Goal: Task Accomplishment & Management: Complete application form

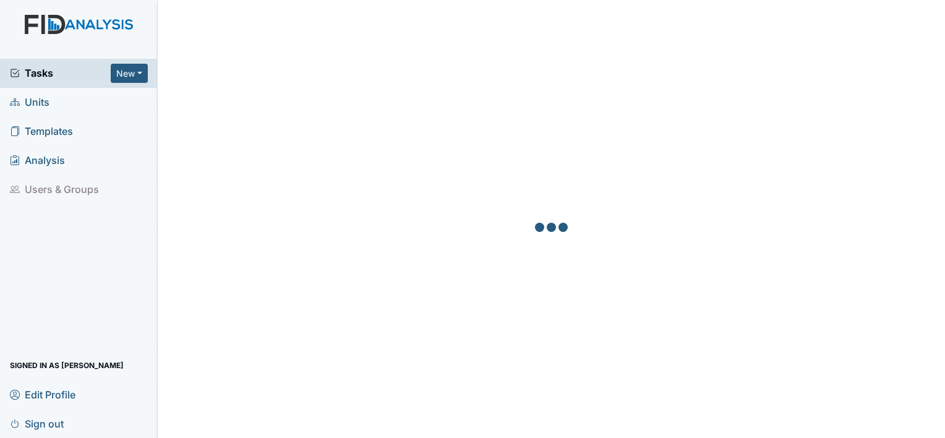
click at [53, 105] on link "Units" at bounding box center [79, 102] width 158 height 29
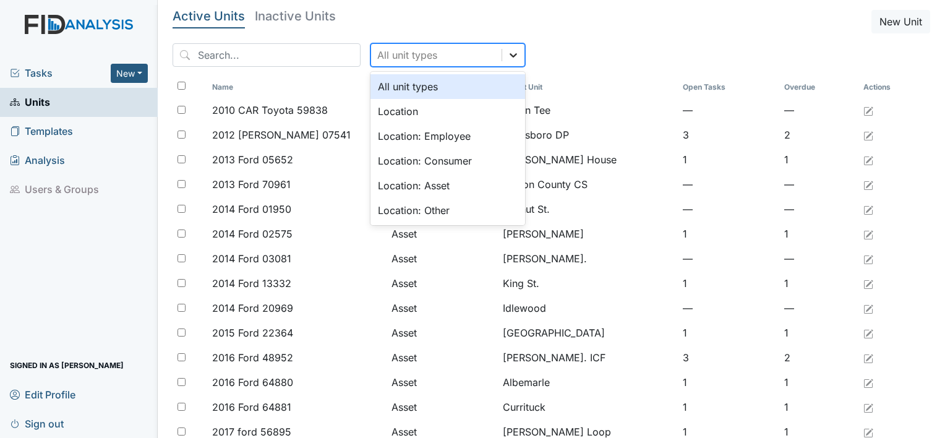
click at [502, 57] on div at bounding box center [513, 55] width 22 height 22
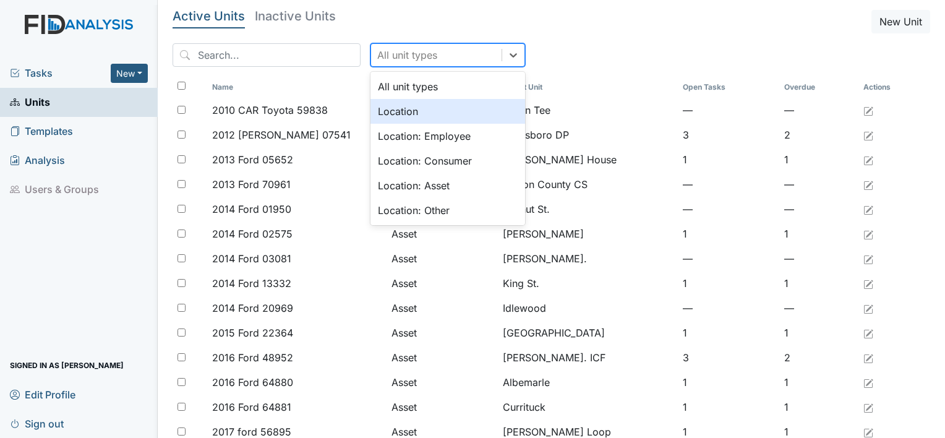
click at [460, 113] on div "Location" at bounding box center [447, 111] width 155 height 25
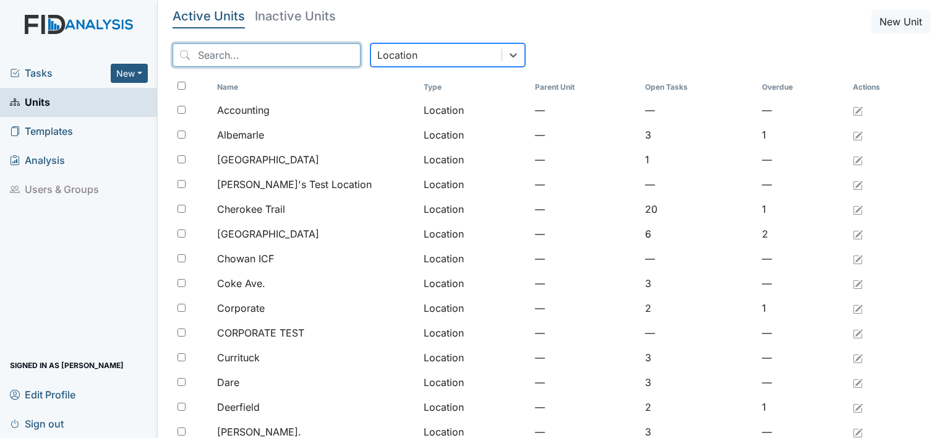
click at [278, 59] on input "search" at bounding box center [266, 54] width 188 height 23
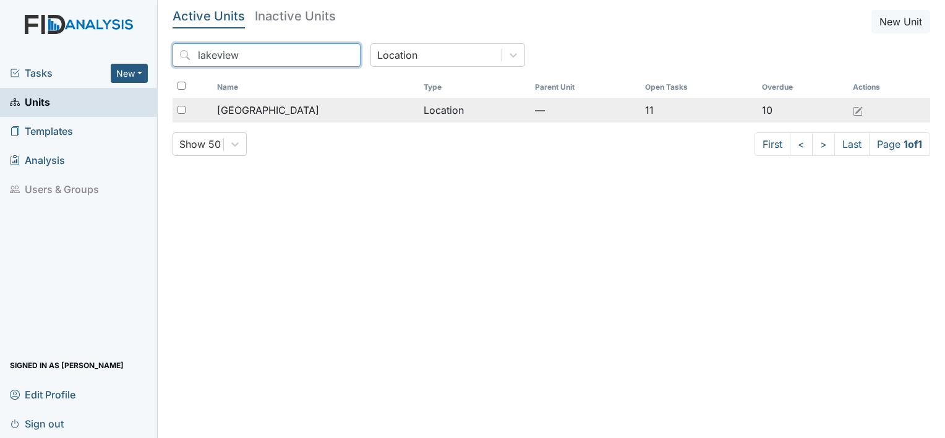
type input "lakeview"
click at [321, 109] on div "[GEOGRAPHIC_DATA]" at bounding box center [315, 110] width 197 height 15
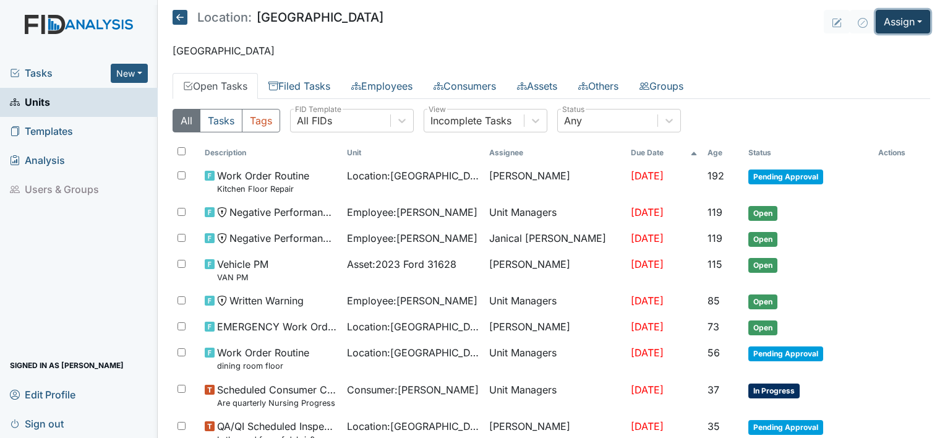
click at [911, 22] on button "Assign" at bounding box center [902, 21] width 54 height 23
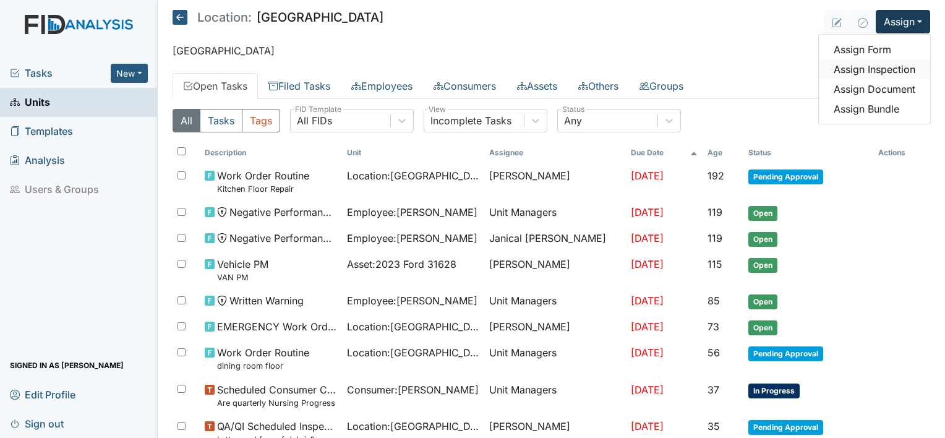
click at [898, 67] on link "Assign Inspection" at bounding box center [873, 69] width 111 height 20
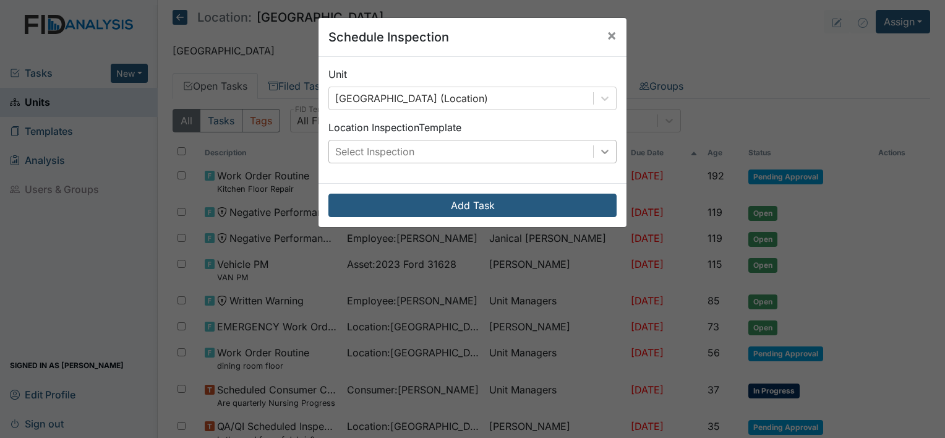
click at [602, 148] on icon at bounding box center [604, 151] width 12 height 12
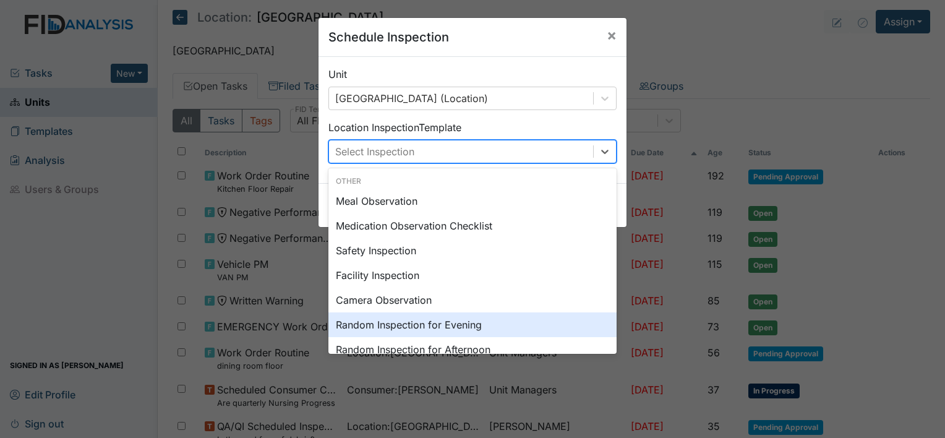
click at [487, 321] on div "Random Inspection for Evening" at bounding box center [472, 324] width 288 height 25
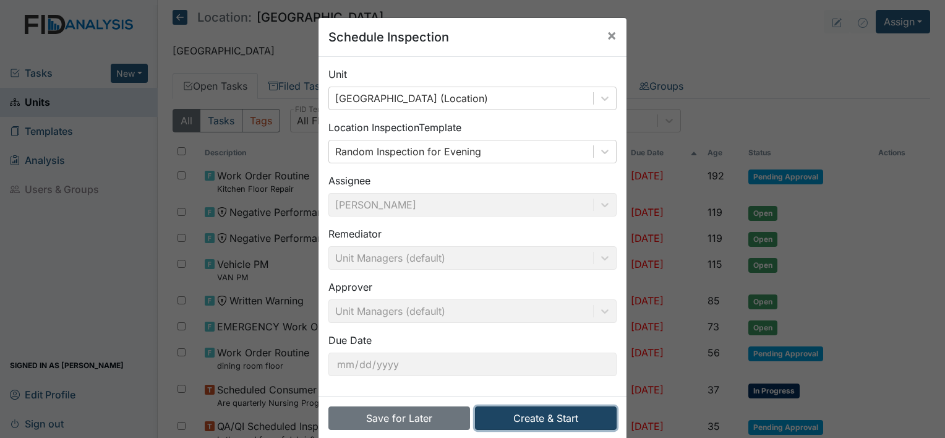
click at [524, 413] on button "Create & Start" at bounding box center [546, 417] width 142 height 23
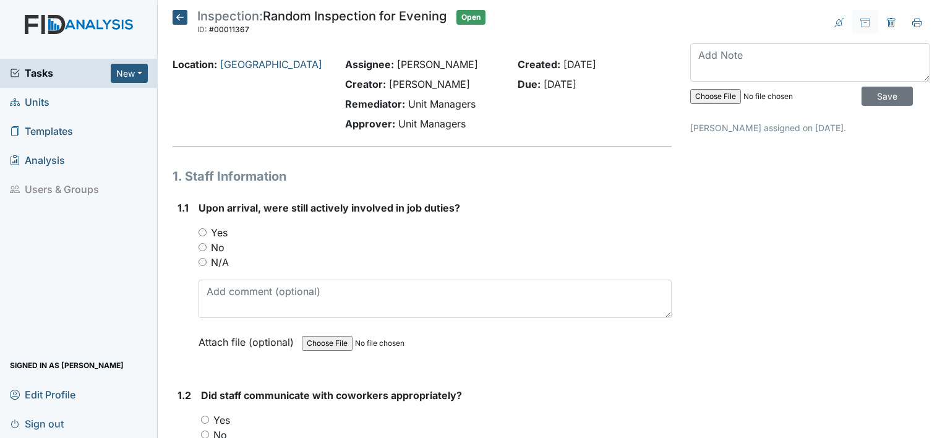
click at [203, 231] on input "Yes" at bounding box center [202, 232] width 8 height 8
radio input "true"
drag, startPoint x: 205, startPoint y: 418, endPoint x: 267, endPoint y: 433, distance: 63.7
click at [206, 417] on input "Yes" at bounding box center [205, 419] width 8 height 8
radio input "true"
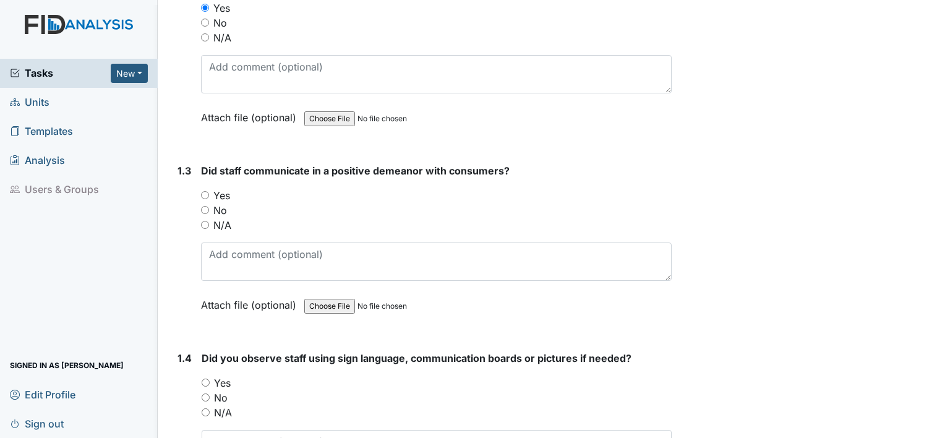
scroll to position [440, 0]
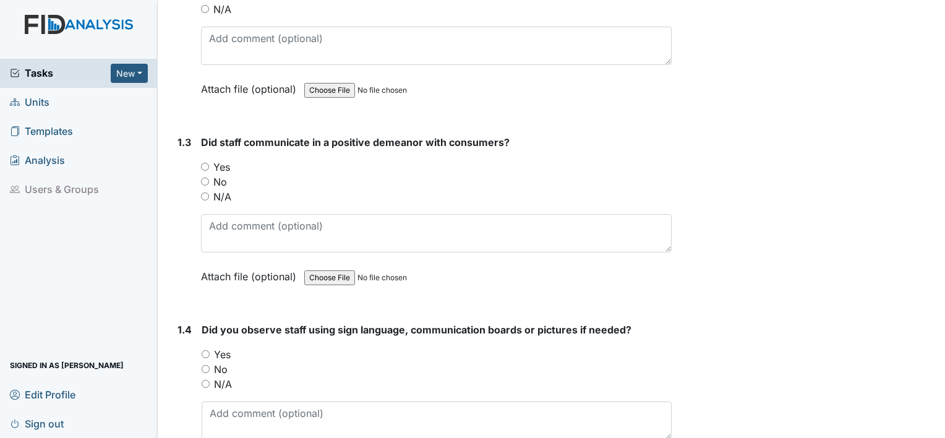
click at [206, 166] on input "Yes" at bounding box center [205, 167] width 8 height 8
radio input "true"
click at [203, 365] on input "No" at bounding box center [206, 369] width 8 height 8
radio input "true"
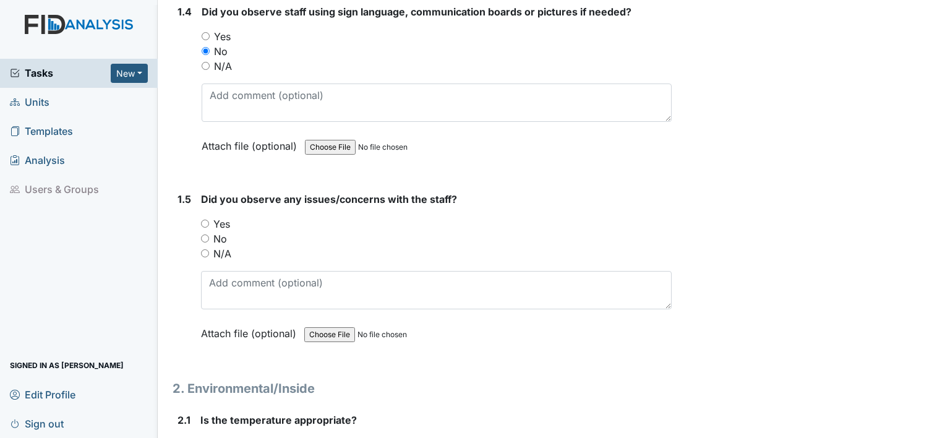
scroll to position [778, 0]
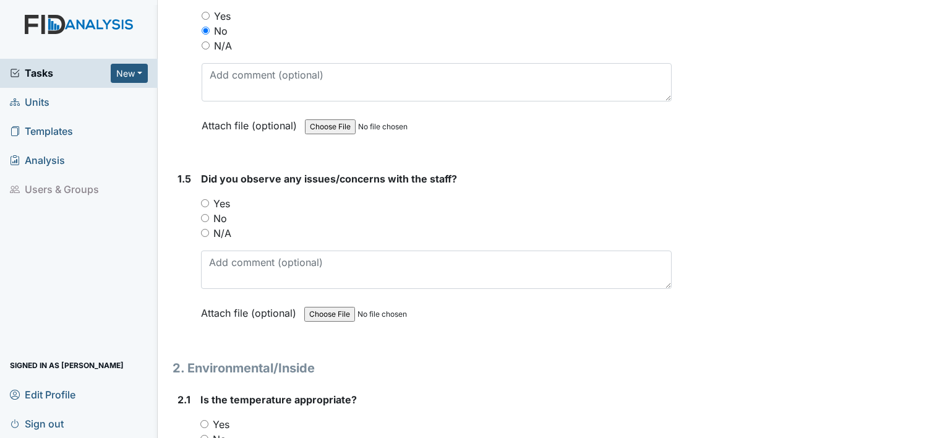
click at [208, 214] on input "No" at bounding box center [205, 218] width 8 height 8
radio input "true"
click at [205, 420] on input "Yes" at bounding box center [204, 424] width 8 height 8
radio input "true"
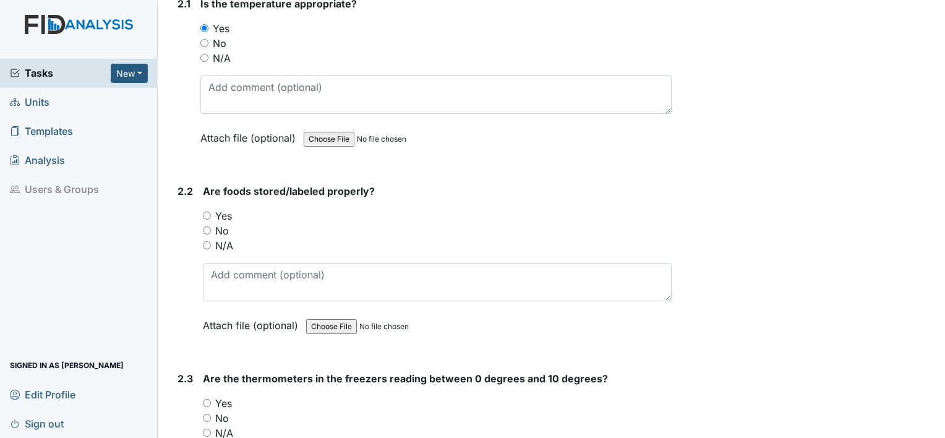
scroll to position [1194, 0]
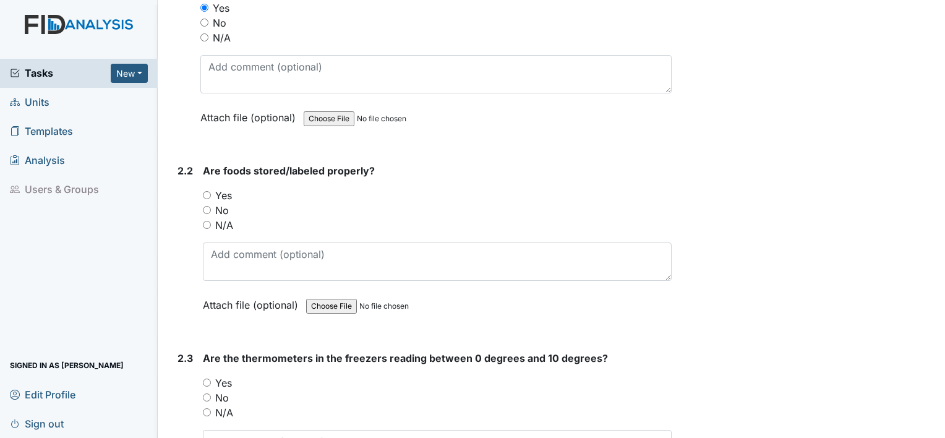
click at [209, 191] on input "Yes" at bounding box center [207, 195] width 8 height 8
radio input "true"
click at [205, 378] on input "Yes" at bounding box center [207, 382] width 8 height 8
radio input "true"
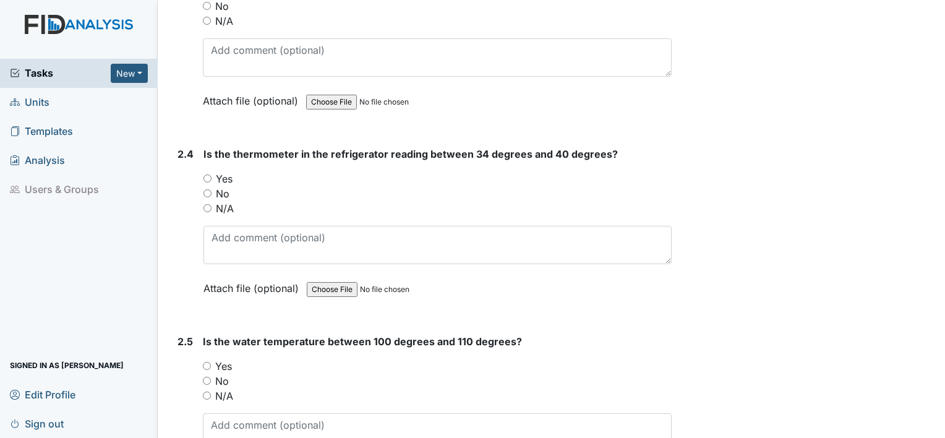
scroll to position [1598, 0]
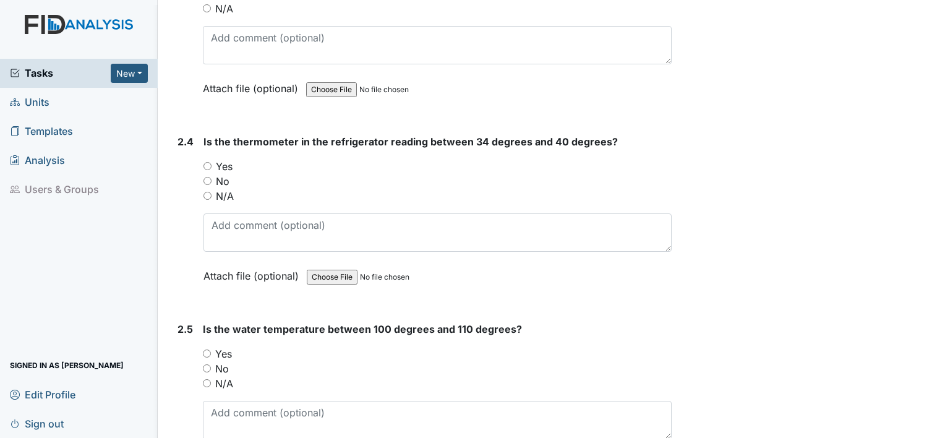
click at [208, 163] on input "Yes" at bounding box center [207, 166] width 8 height 8
radio input "true"
click at [204, 349] on input "Yes" at bounding box center [207, 353] width 8 height 8
radio input "true"
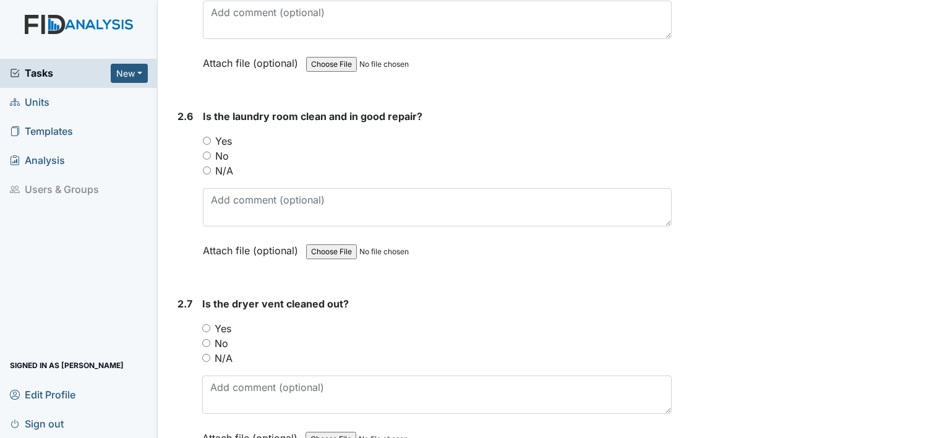
scroll to position [2006, 0]
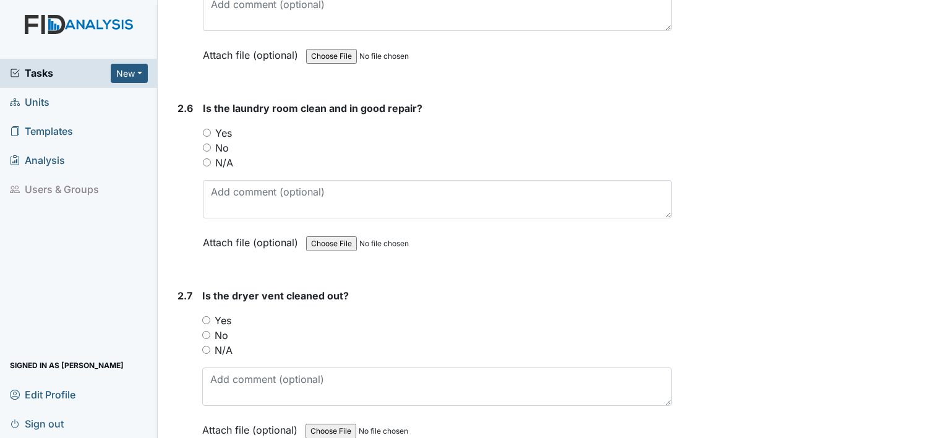
click at [205, 129] on input "Yes" at bounding box center [207, 133] width 8 height 8
radio input "true"
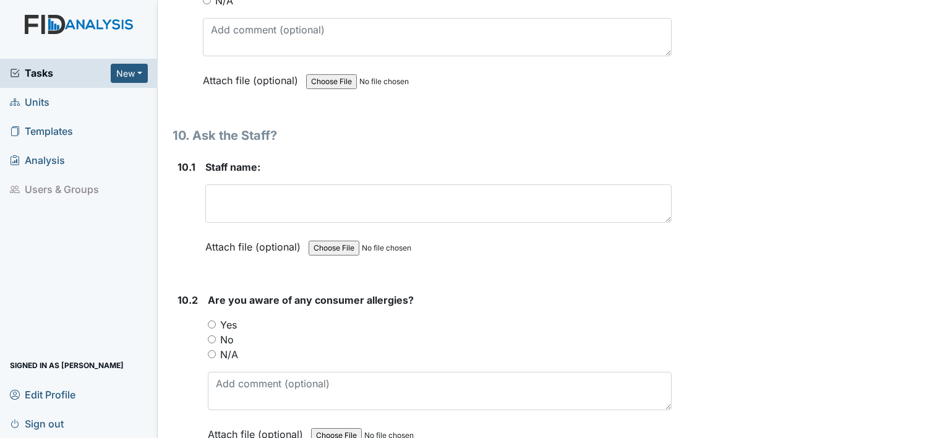
scroll to position [15492, 0]
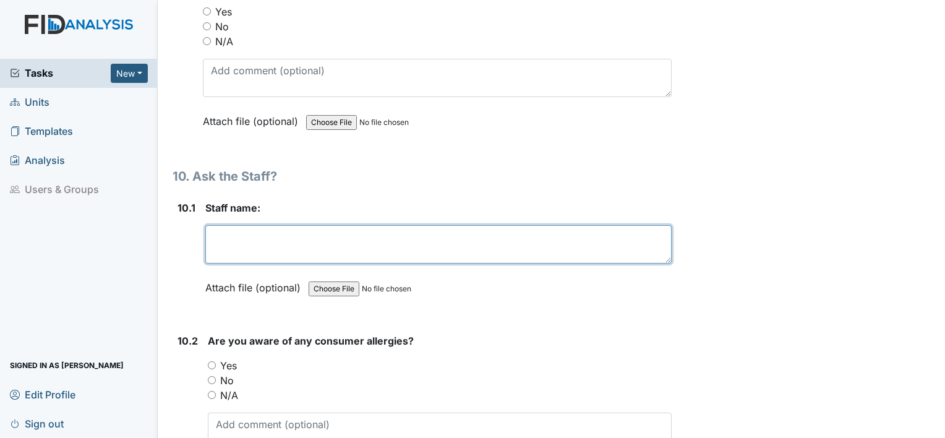
click at [368, 225] on textarea at bounding box center [438, 244] width 466 height 38
type textarea "j"
type textarea "Judy Savage"
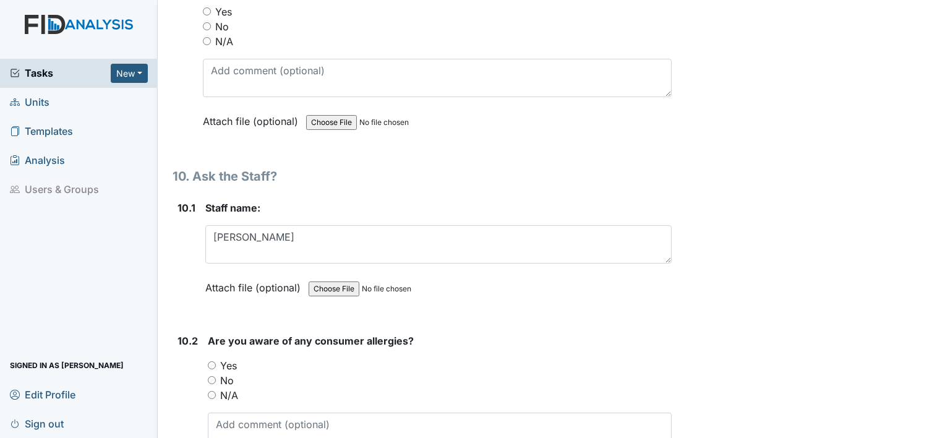
click at [211, 361] on input "Yes" at bounding box center [212, 365] width 8 height 8
radio input "true"
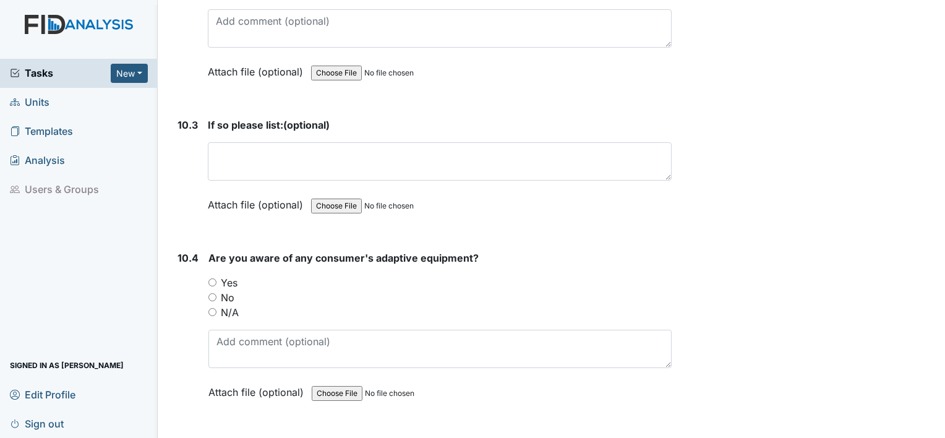
scroll to position [15912, 0]
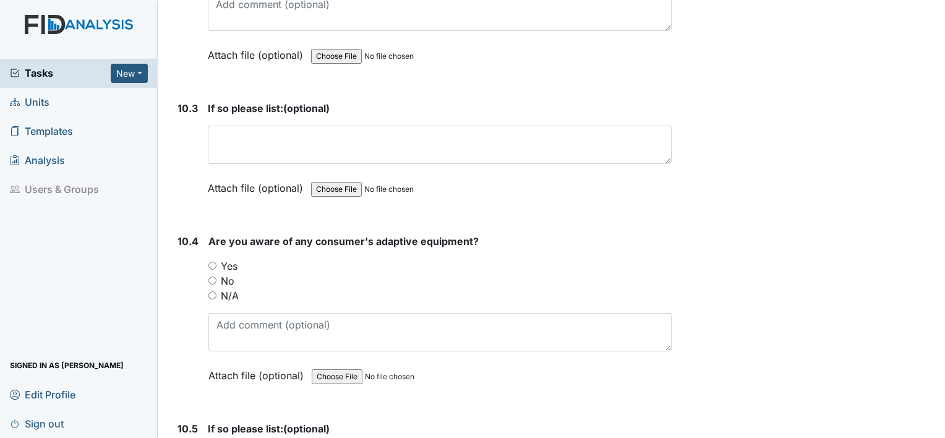
click at [213, 261] on input "Yes" at bounding box center [212, 265] width 8 height 8
radio input "true"
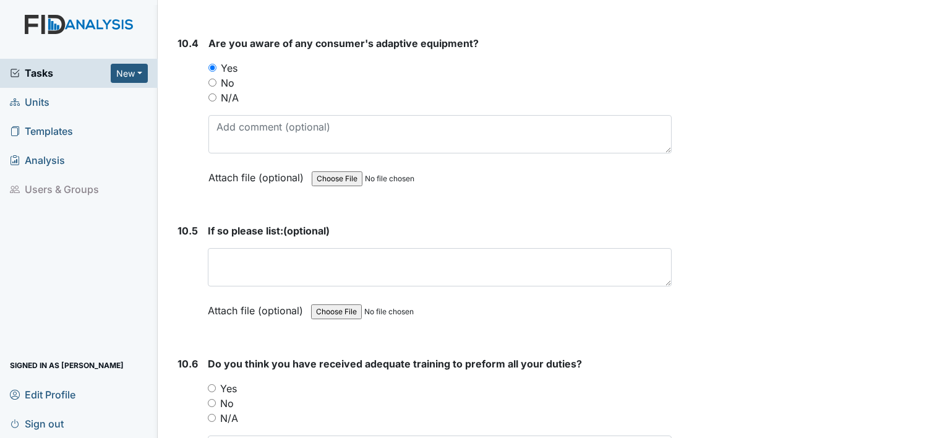
scroll to position [16188, 0]
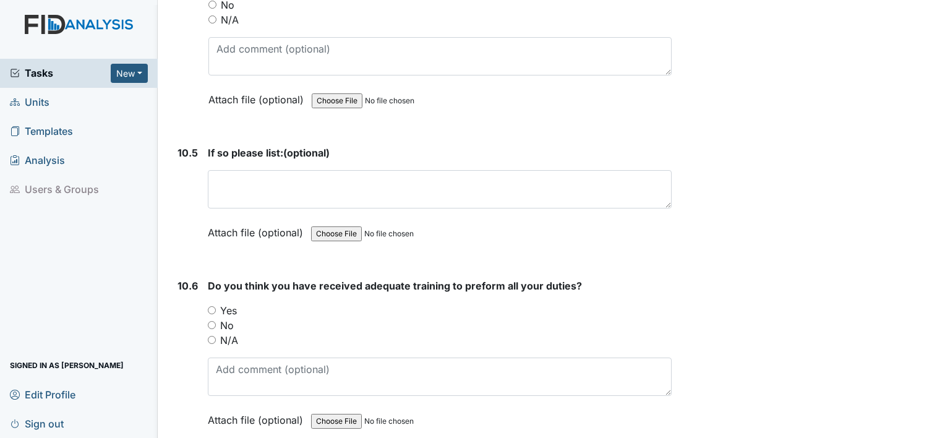
click at [213, 306] on input "Yes" at bounding box center [212, 310] width 8 height 8
radio input "true"
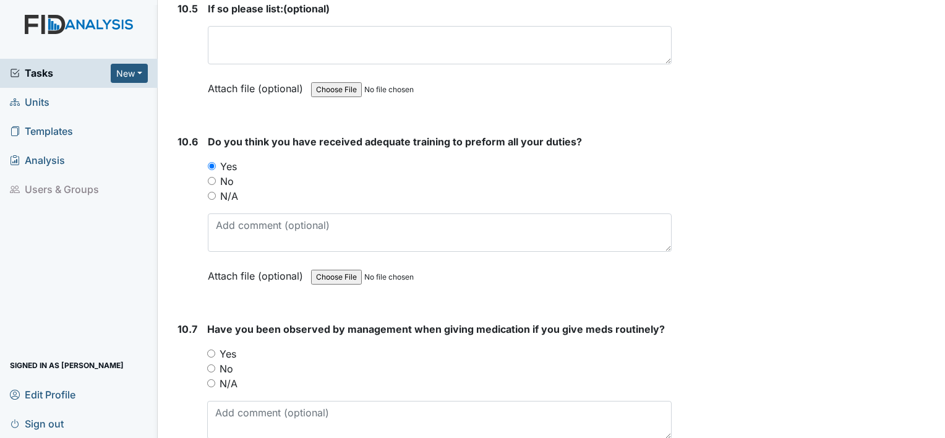
scroll to position [16393, 0]
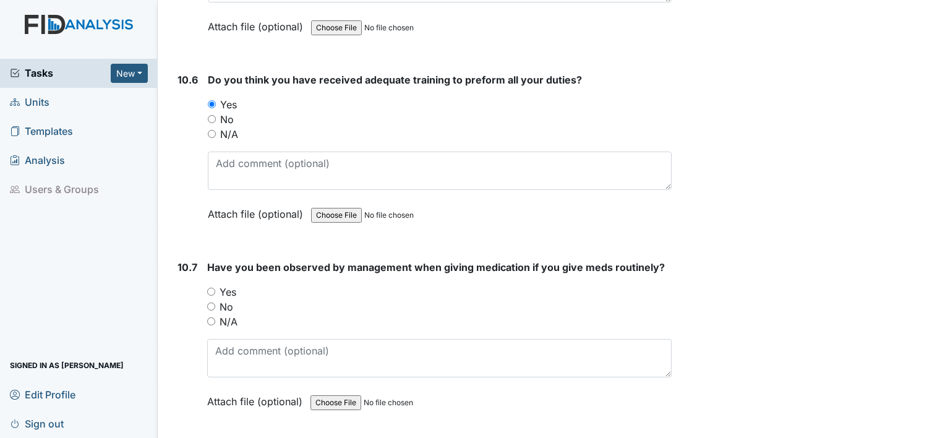
click at [210, 287] on input "Yes" at bounding box center [211, 291] width 8 height 8
radio input "true"
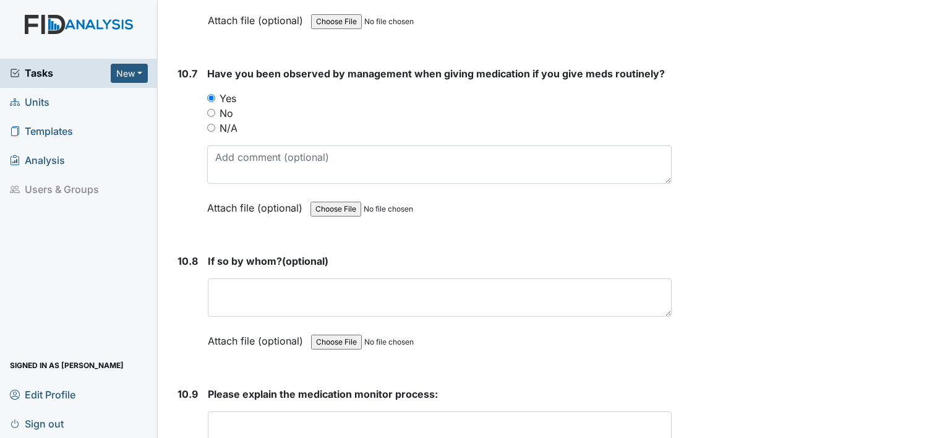
scroll to position [16645, 0]
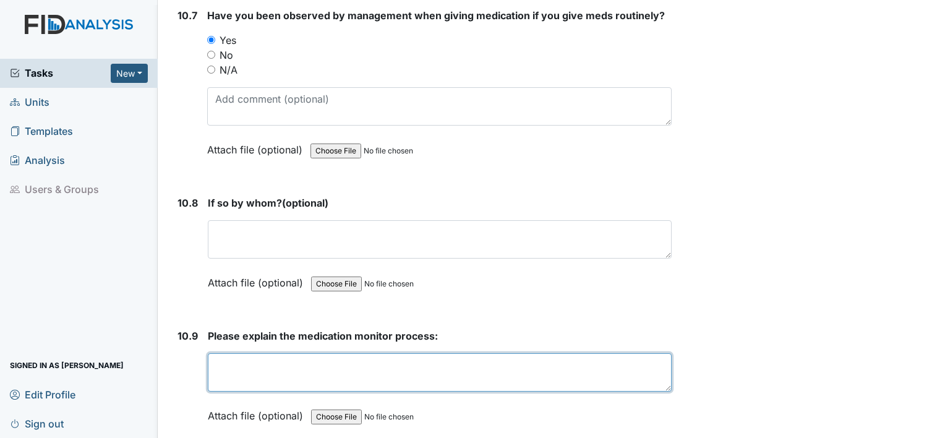
click at [550, 353] on textarea at bounding box center [440, 372] width 464 height 38
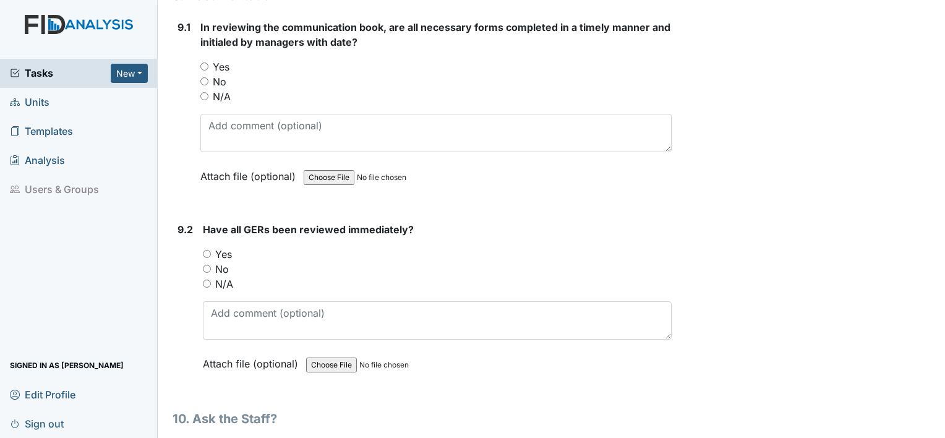
scroll to position [15192, 0]
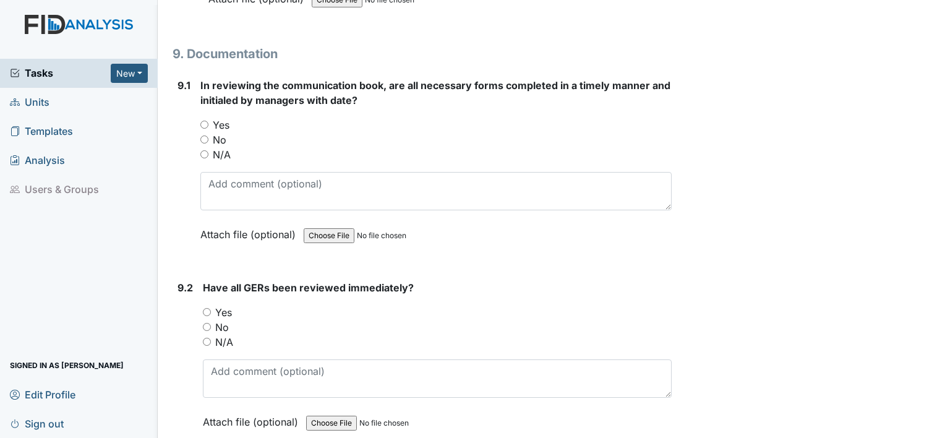
type textarea "make sure right dose right individual right amount time and route was done"
click at [205, 308] on input "Yes" at bounding box center [207, 312] width 8 height 8
radio input "true"
click at [203, 121] on input "Yes" at bounding box center [204, 125] width 8 height 8
radio input "true"
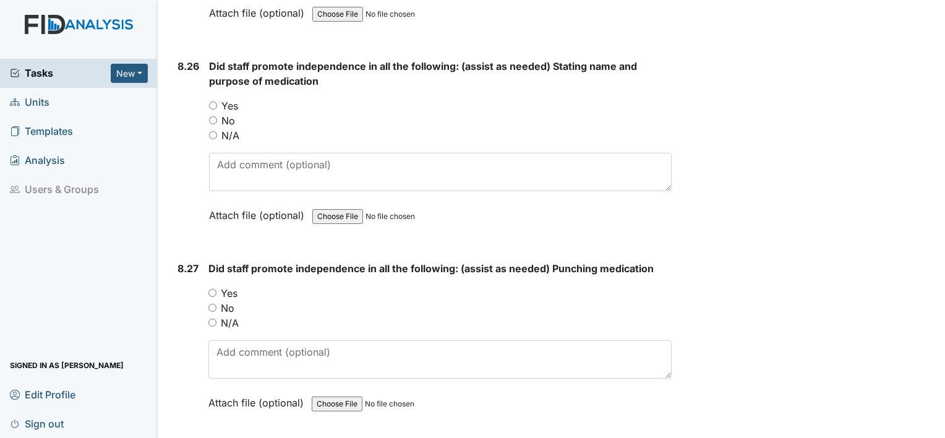
scroll to position [14755, 0]
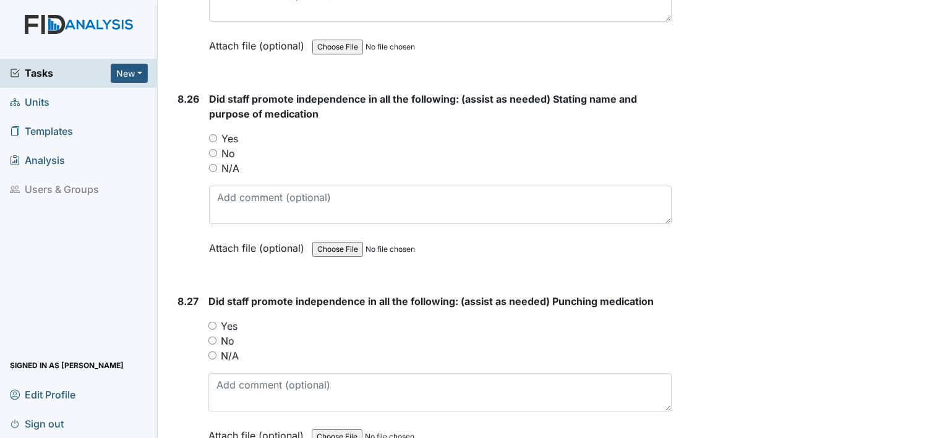
click at [210, 321] on input "Yes" at bounding box center [212, 325] width 8 height 8
radio input "true"
click at [214, 134] on input "Yes" at bounding box center [213, 138] width 8 height 8
radio input "true"
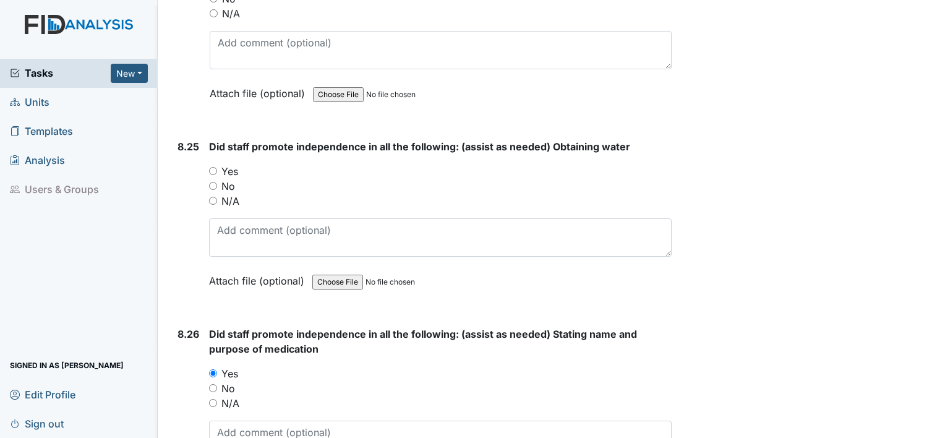
scroll to position [14442, 0]
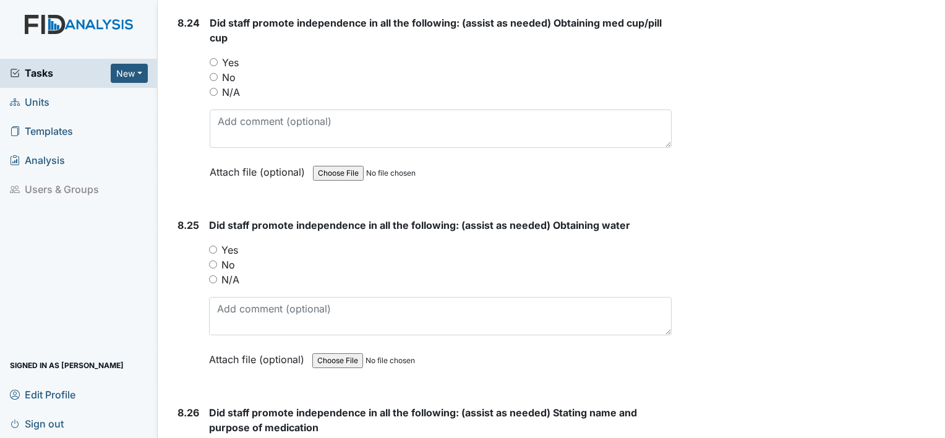
click at [214, 245] on input "Yes" at bounding box center [213, 249] width 8 height 8
radio input "true"
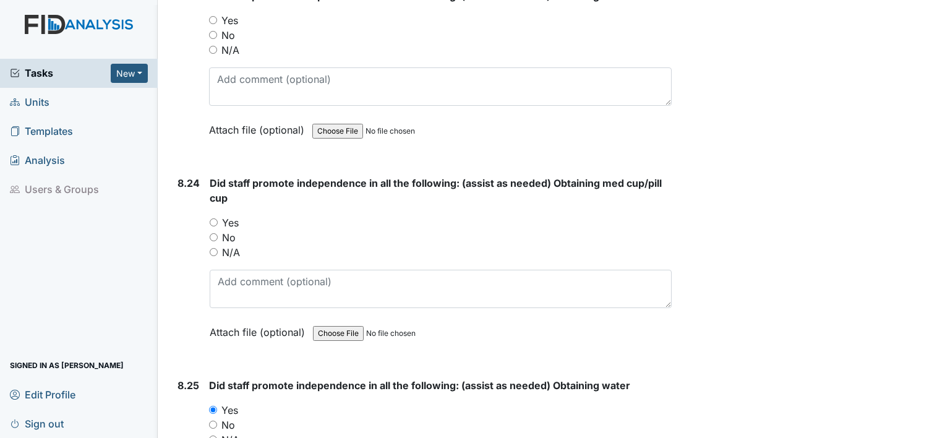
scroll to position [14199, 0]
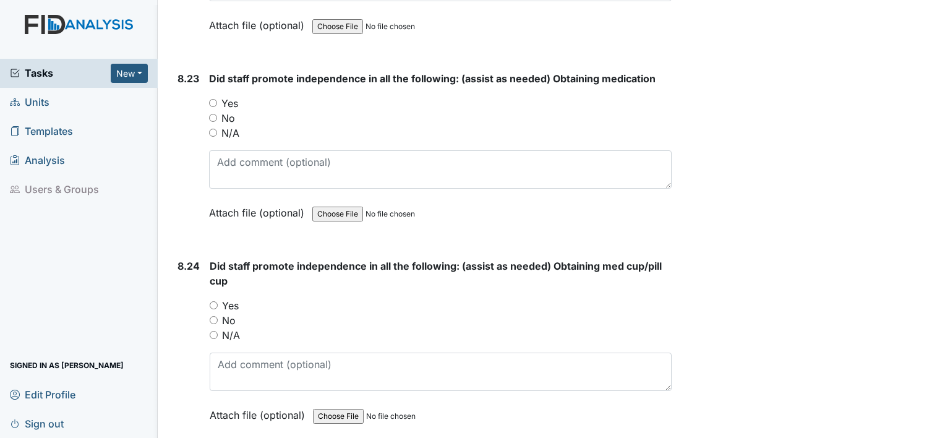
click at [215, 301] on input "Yes" at bounding box center [214, 305] width 8 height 8
radio input "true"
click at [215, 99] on input "Yes" at bounding box center [213, 103] width 8 height 8
radio input "true"
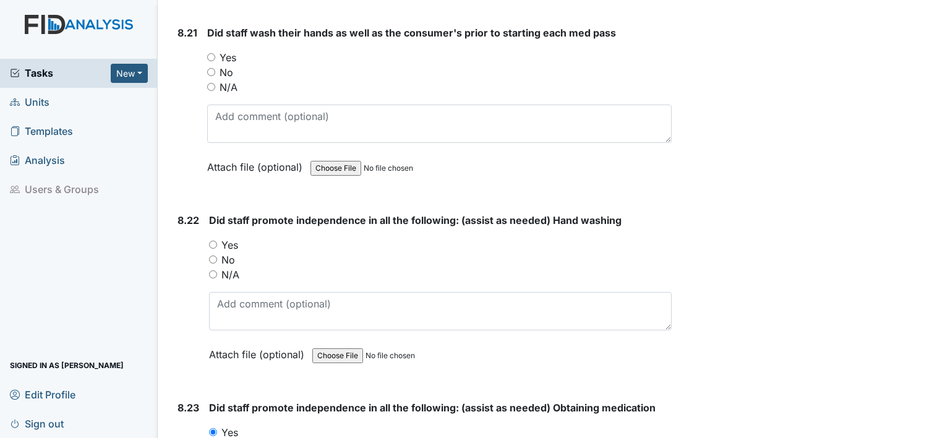
scroll to position [13845, 0]
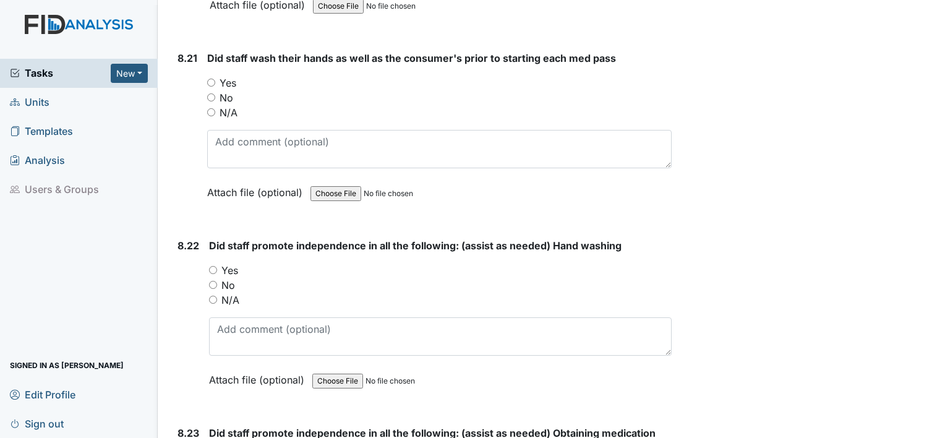
click at [213, 266] on input "Yes" at bounding box center [213, 270] width 8 height 8
radio input "true"
click at [208, 79] on input "Yes" at bounding box center [211, 83] width 8 height 8
radio input "true"
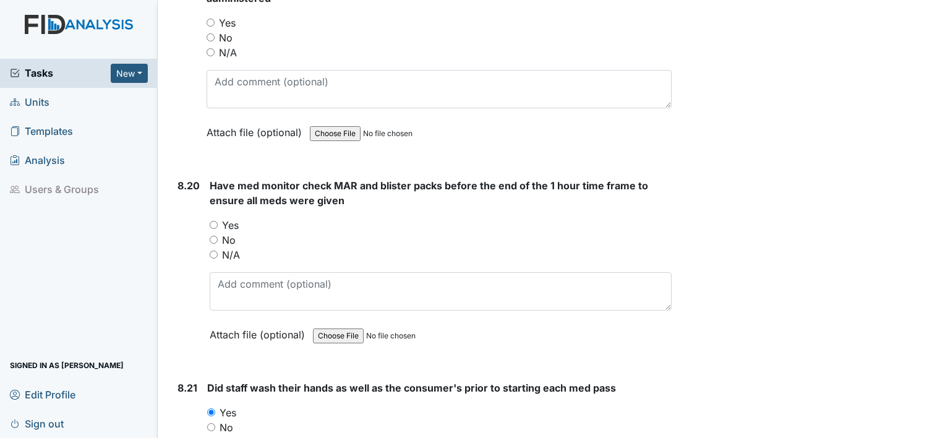
scroll to position [13445, 0]
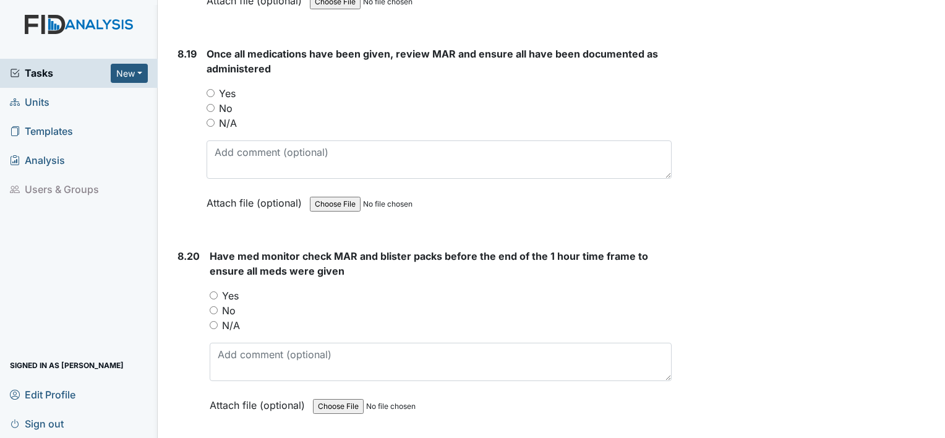
click at [211, 291] on input "Yes" at bounding box center [214, 295] width 8 height 8
radio input "true"
click at [213, 89] on input "Yes" at bounding box center [210, 93] width 8 height 8
radio input "true"
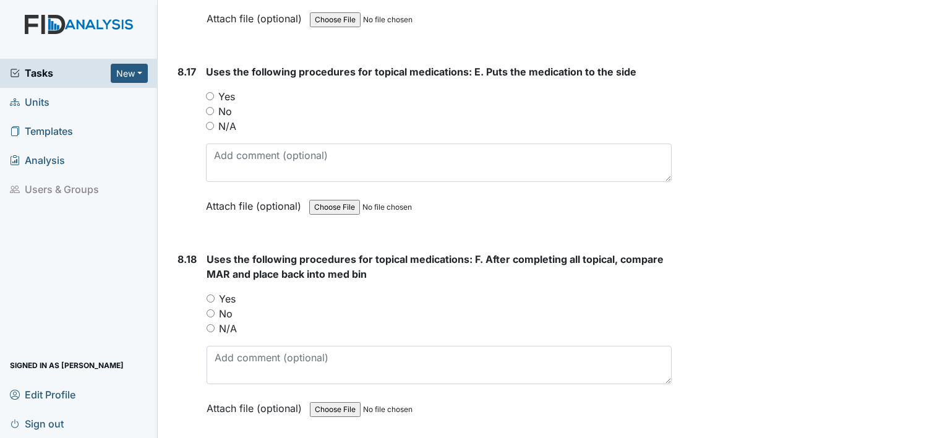
scroll to position [12980, 0]
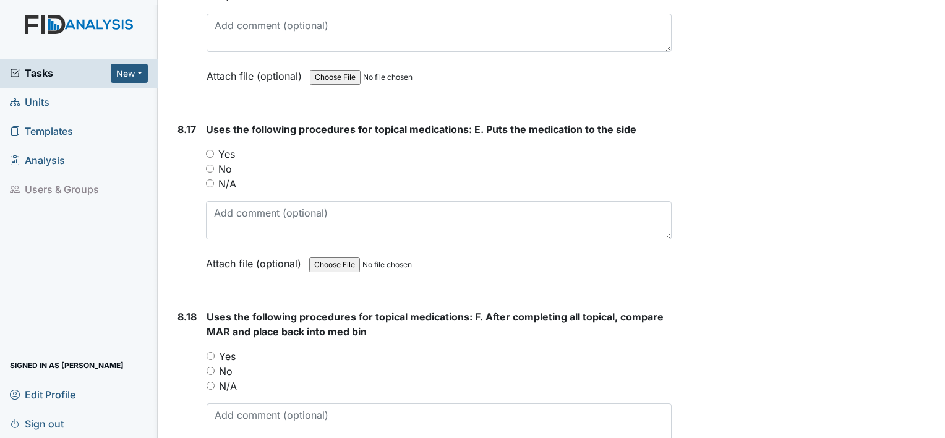
drag, startPoint x: 208, startPoint y: 341, endPoint x: 192, endPoint y: 207, distance: 135.1
click at [208, 381] on input "N/A" at bounding box center [210, 385] width 8 height 8
radio input "true"
click at [206, 179] on input "N/A" at bounding box center [210, 183] width 8 height 8
radio input "true"
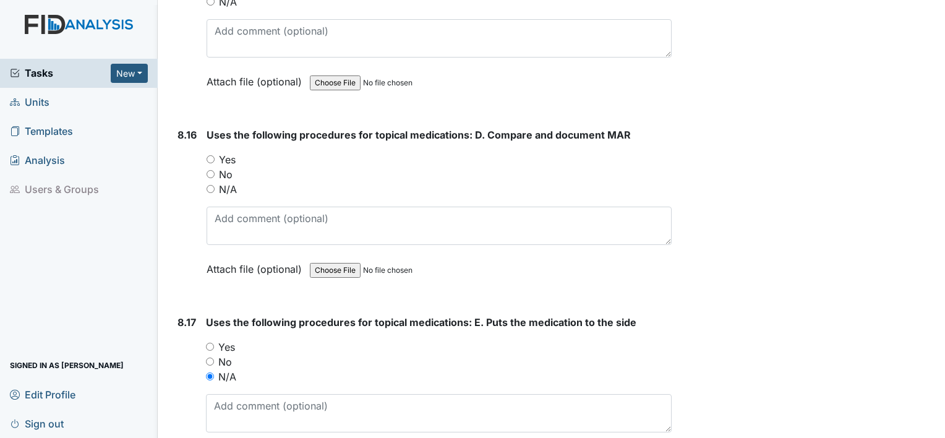
scroll to position [12704, 0]
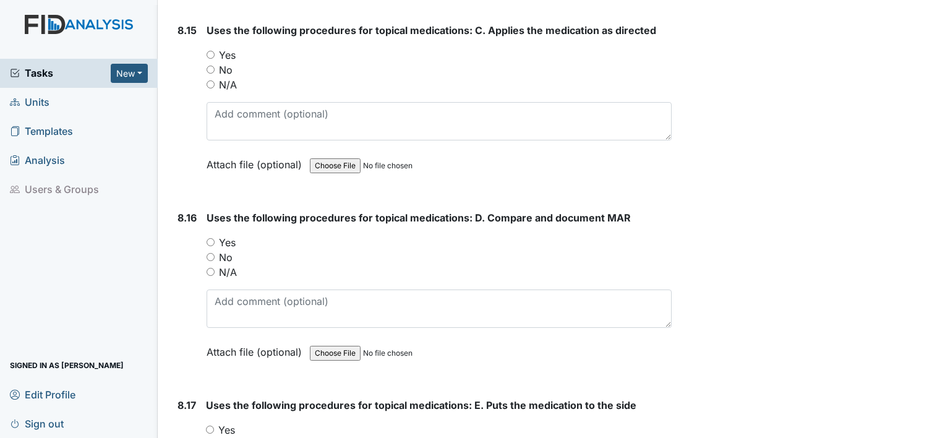
click at [209, 268] on input "N/A" at bounding box center [210, 272] width 8 height 8
radio input "true"
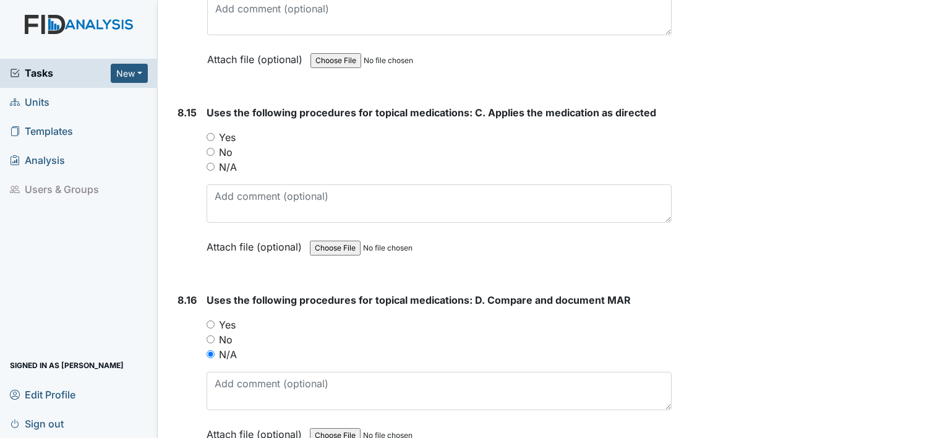
scroll to position [12589, 0]
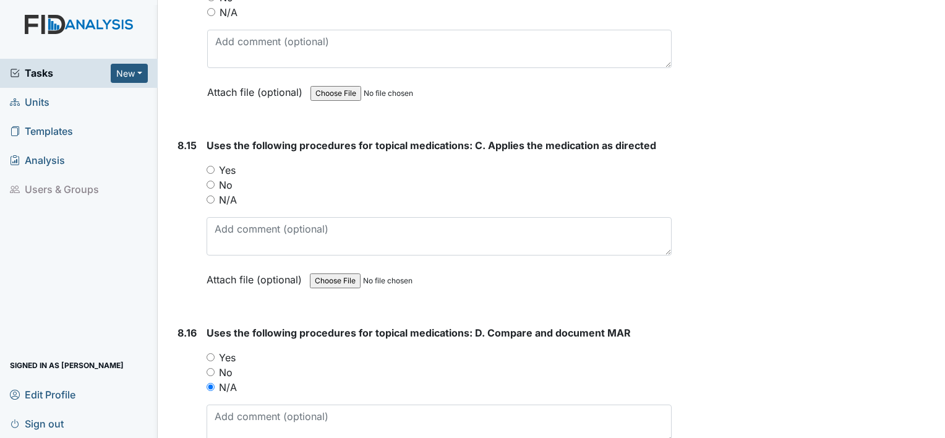
click at [210, 195] on input "N/A" at bounding box center [210, 199] width 8 height 8
radio input "true"
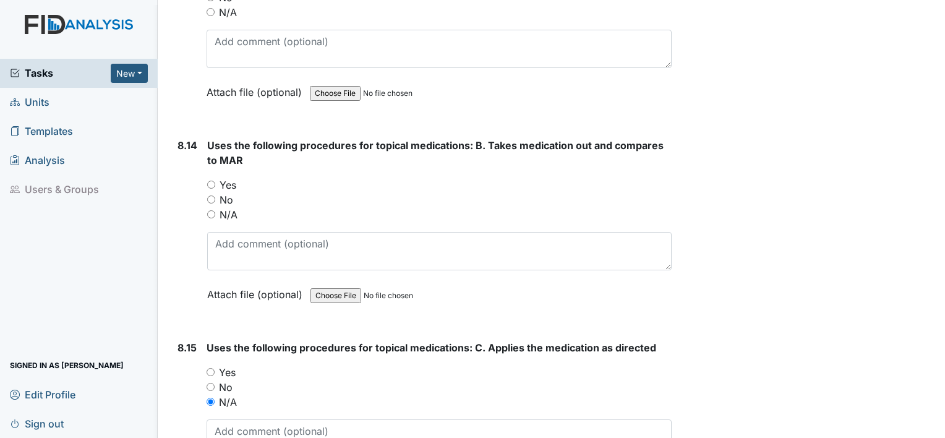
scroll to position [12354, 0]
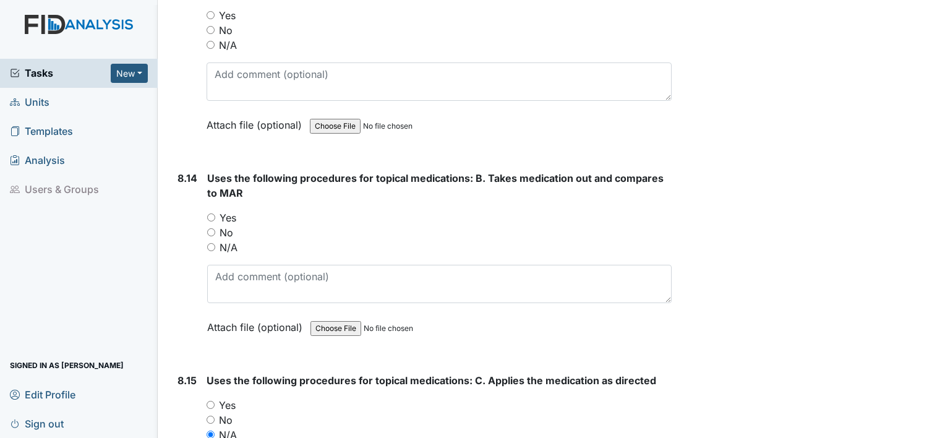
click at [208, 243] on input "N/A" at bounding box center [211, 247] width 8 height 8
radio input "true"
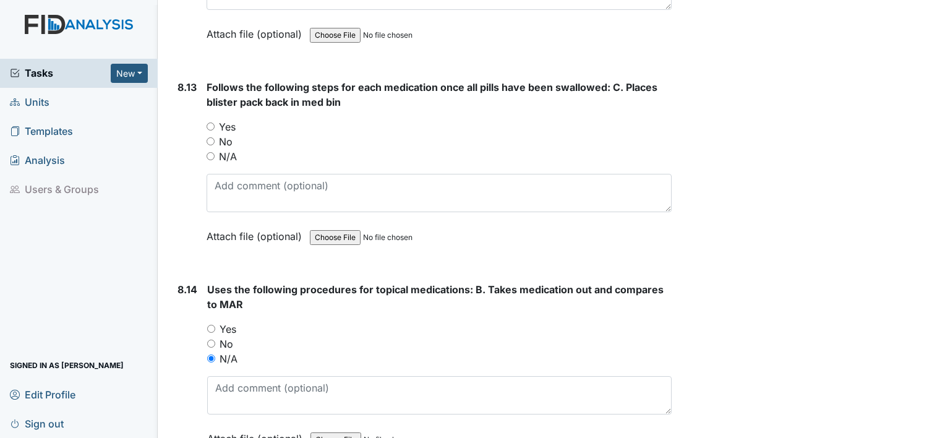
scroll to position [12201, 0]
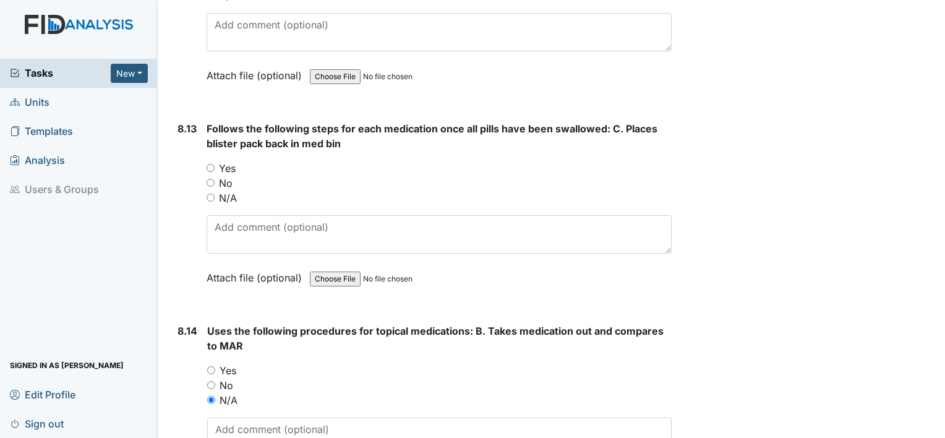
click at [213, 164] on input "Yes" at bounding box center [210, 168] width 8 height 8
radio input "true"
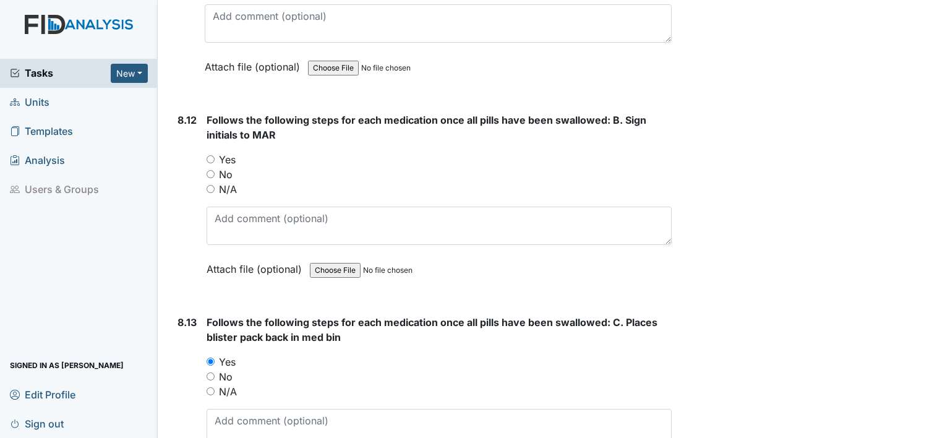
scroll to position [11983, 0]
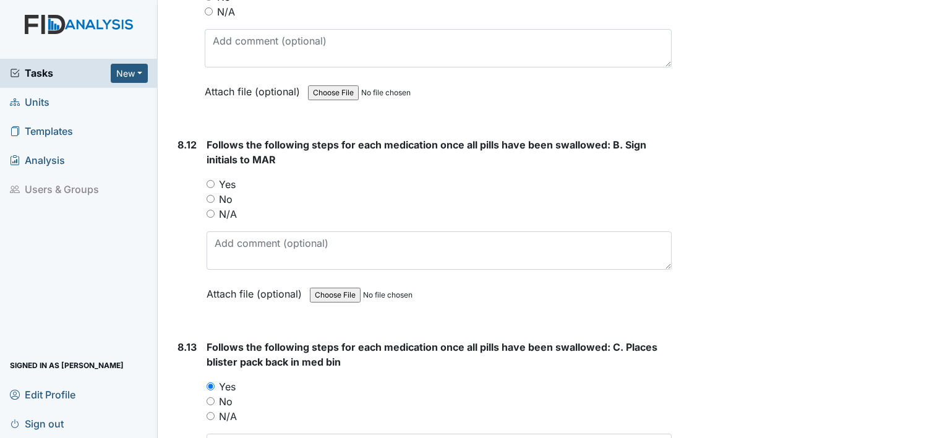
click at [214, 180] on input "Yes" at bounding box center [210, 184] width 8 height 8
radio input "true"
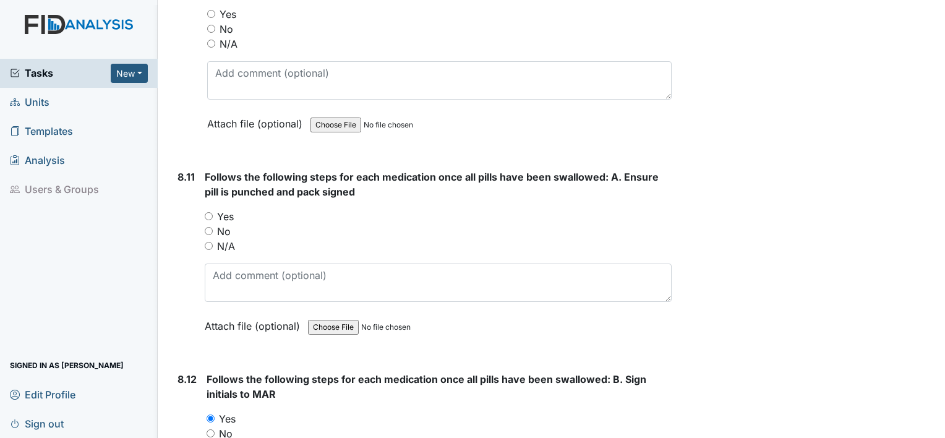
scroll to position [11712, 0]
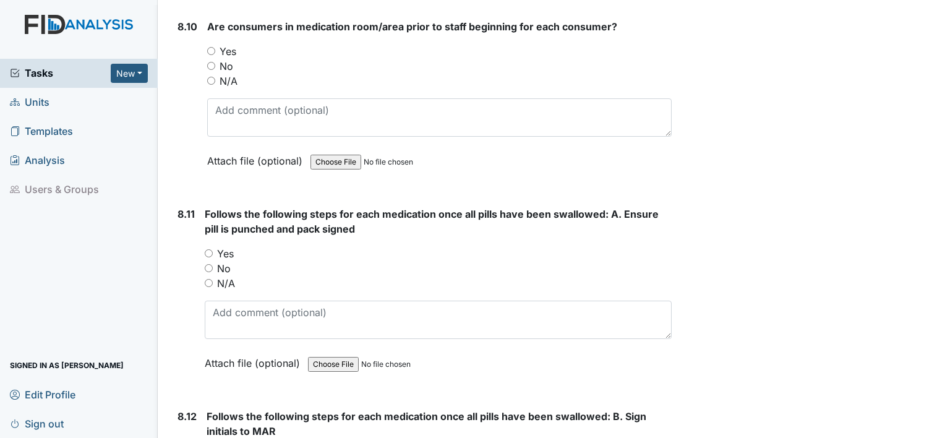
click at [205, 246] on div "Yes" at bounding box center [438, 253] width 467 height 15
click at [206, 249] on input "Yes" at bounding box center [209, 253] width 8 height 8
radio input "true"
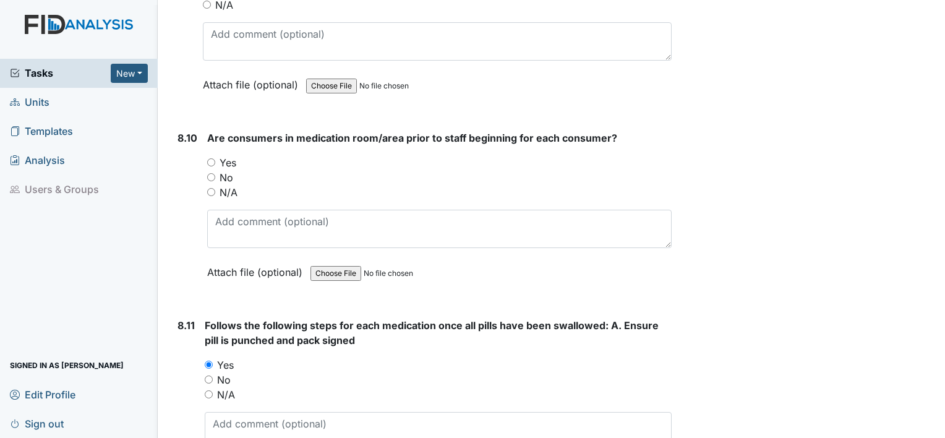
scroll to position [11563, 0]
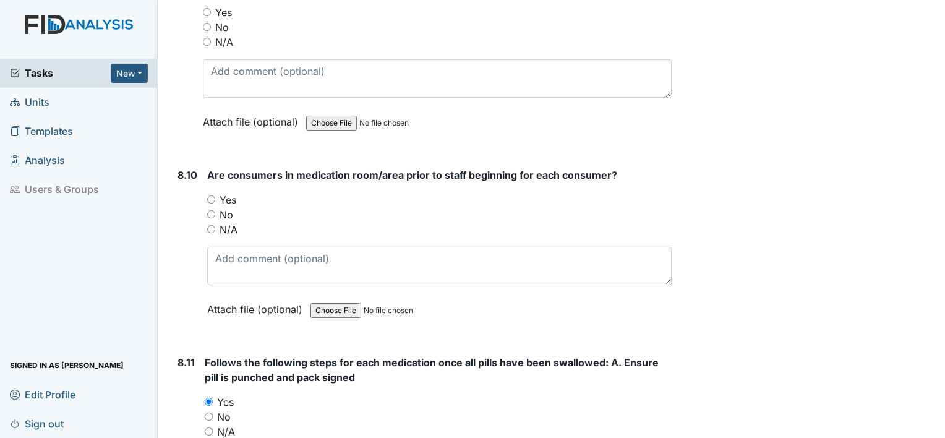
click at [207, 195] on input "Yes" at bounding box center [211, 199] width 8 height 8
radio input "true"
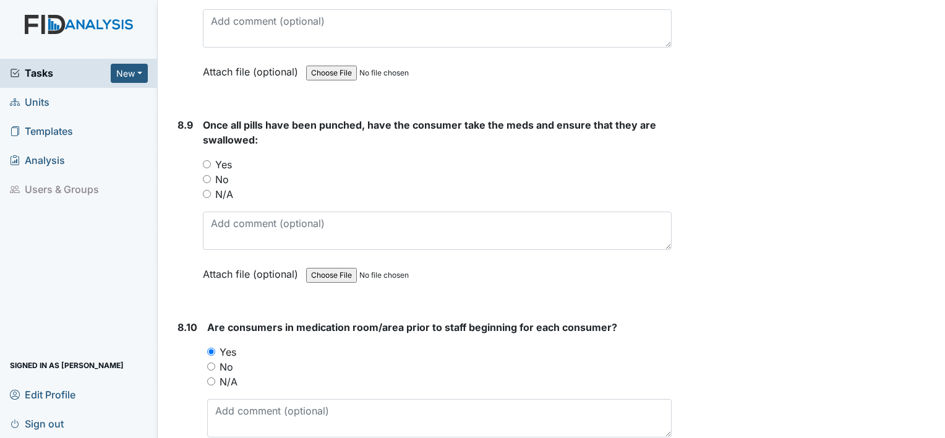
scroll to position [11353, 0]
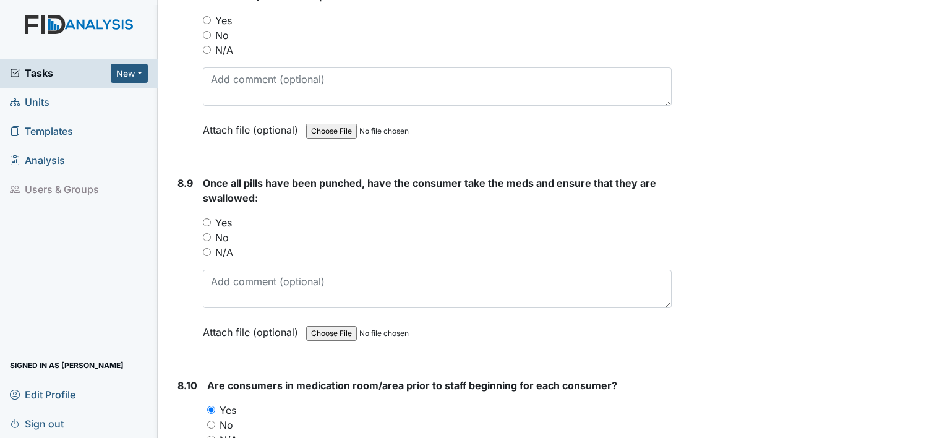
click at [206, 218] on input "Yes" at bounding box center [207, 222] width 8 height 8
radio input "true"
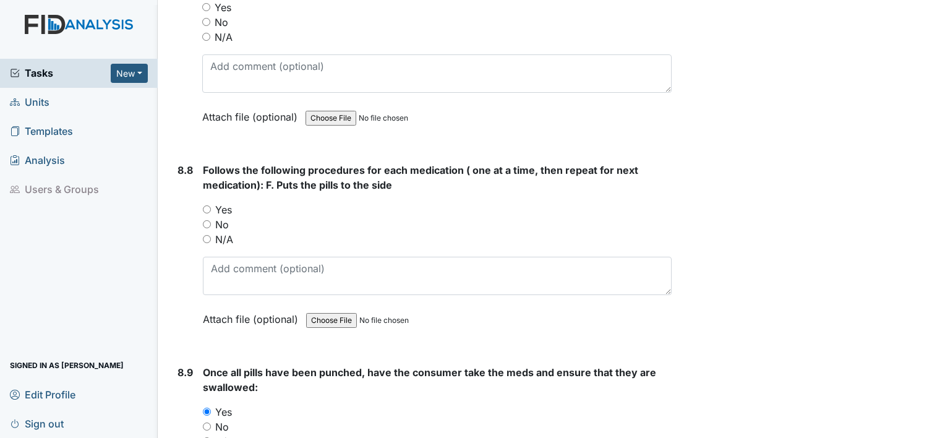
scroll to position [11144, 0]
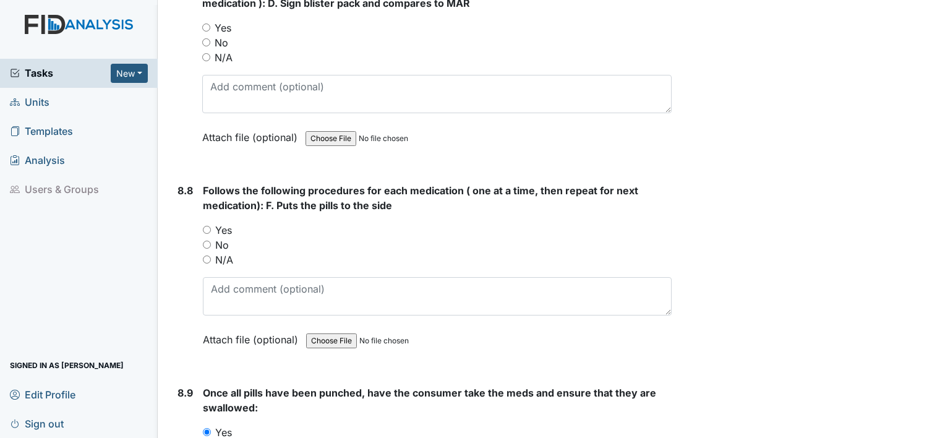
click at [203, 226] on input "Yes" at bounding box center [207, 230] width 8 height 8
radio input "true"
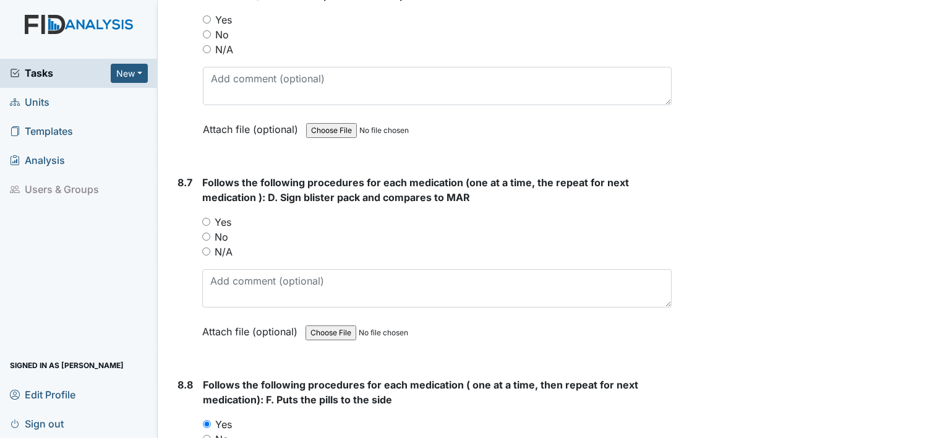
scroll to position [10946, 0]
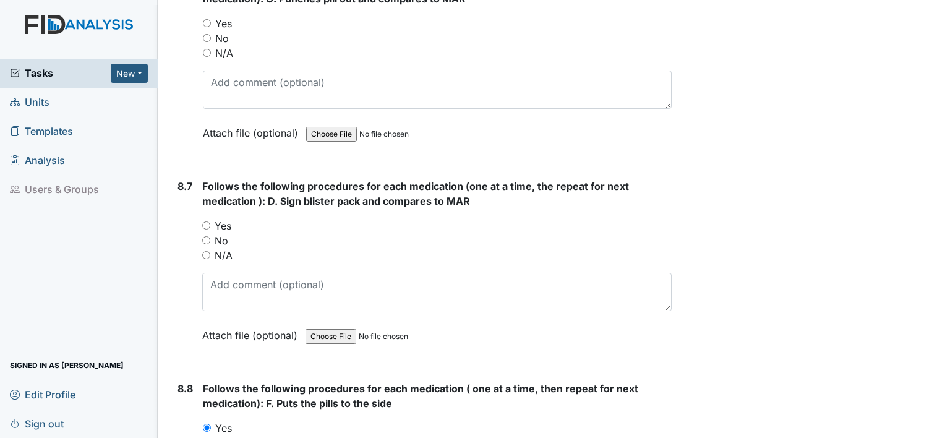
click at [203, 221] on input "Yes" at bounding box center [206, 225] width 8 height 8
radio input "true"
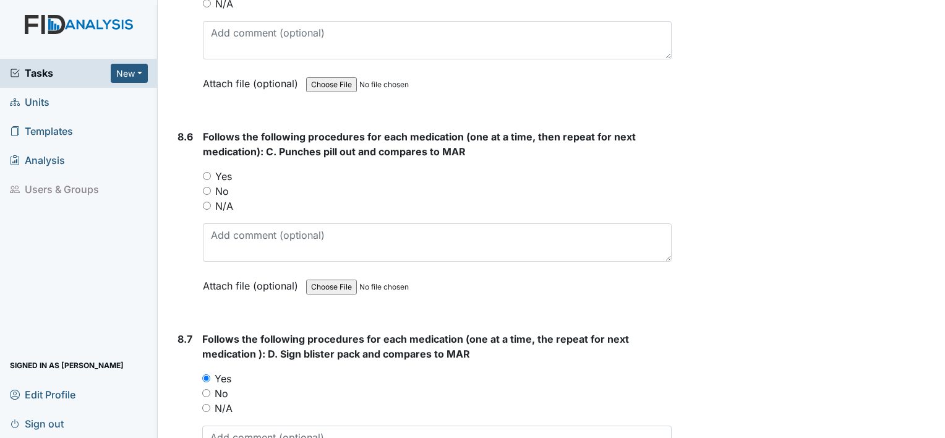
scroll to position [10739, 0]
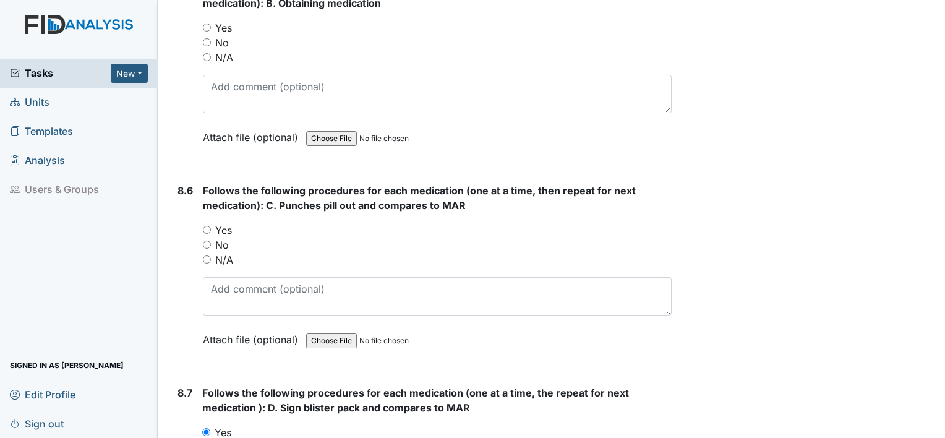
click at [205, 226] on input "Yes" at bounding box center [207, 230] width 8 height 8
radio input "true"
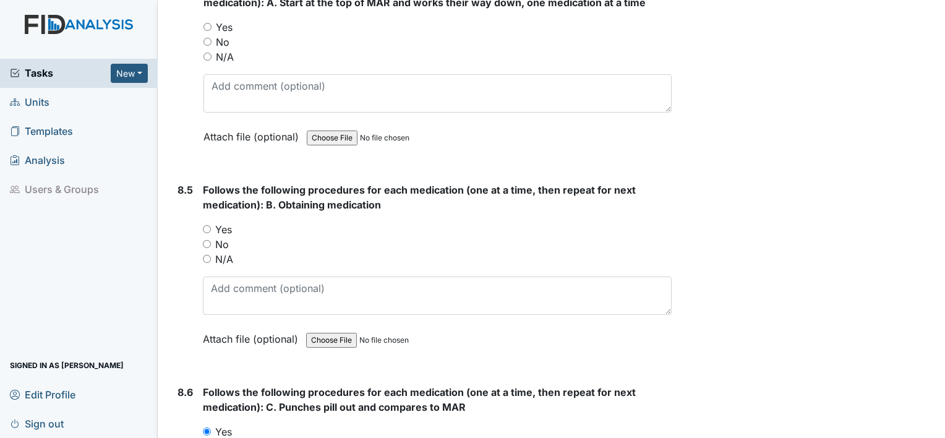
scroll to position [10517, 0]
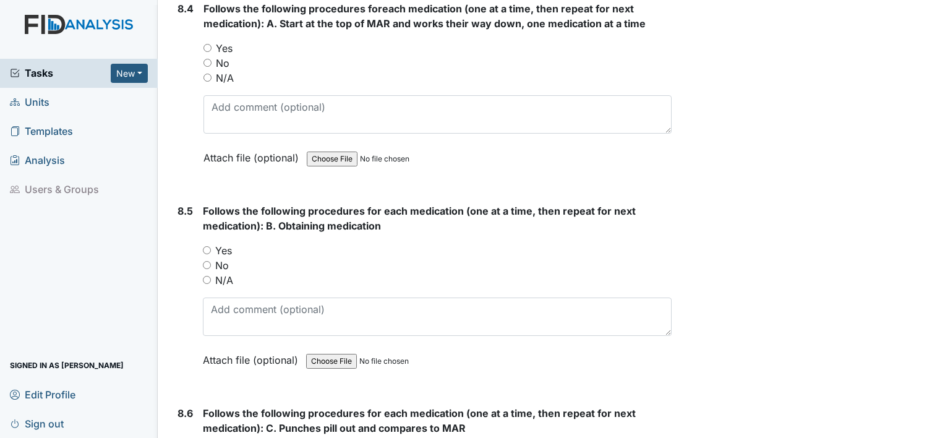
click at [207, 246] on input "Yes" at bounding box center [207, 250] width 8 height 8
radio input "true"
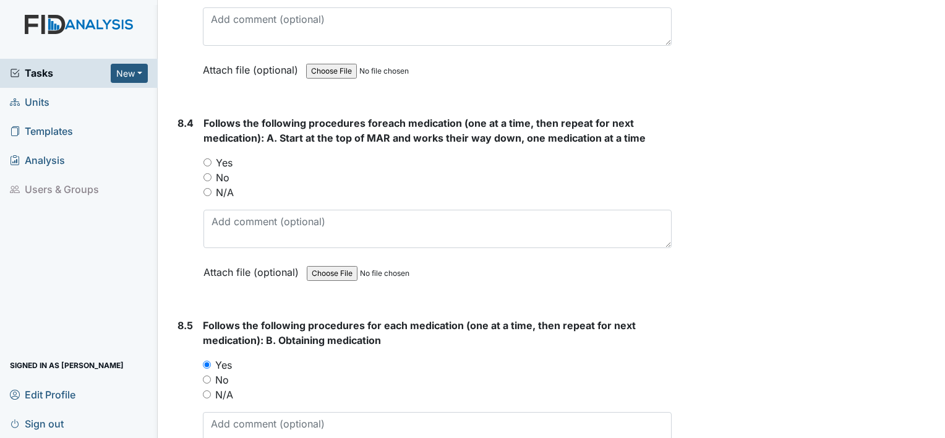
scroll to position [10352, 0]
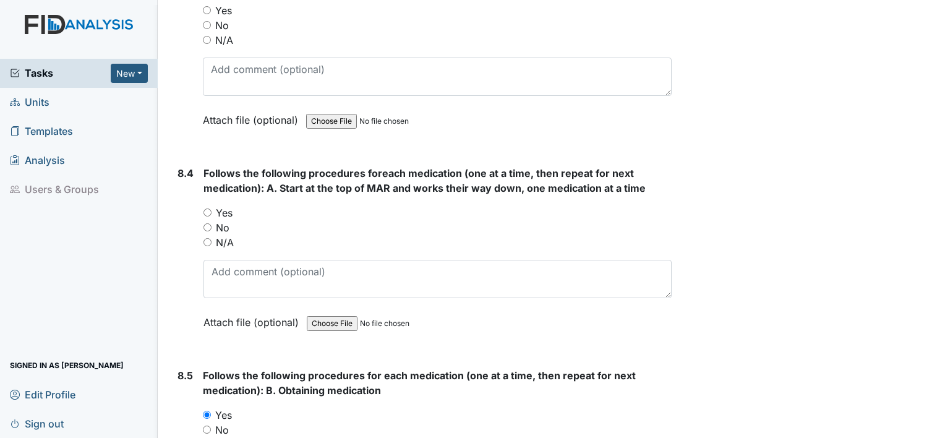
click at [206, 208] on input "Yes" at bounding box center [207, 212] width 8 height 8
radio input "true"
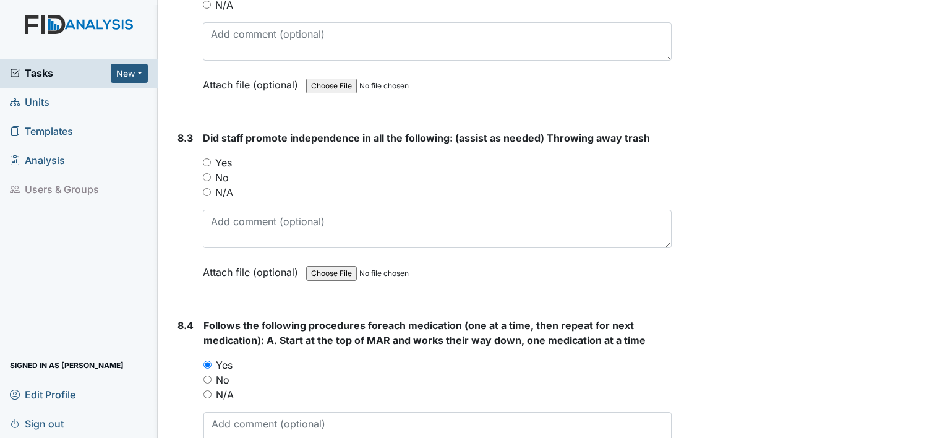
scroll to position [10155, 0]
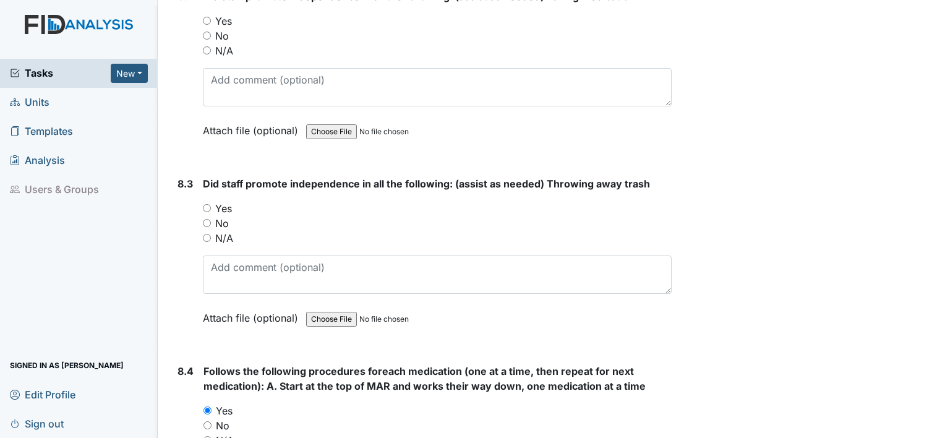
click at [204, 204] on input "Yes" at bounding box center [207, 208] width 8 height 8
radio input "true"
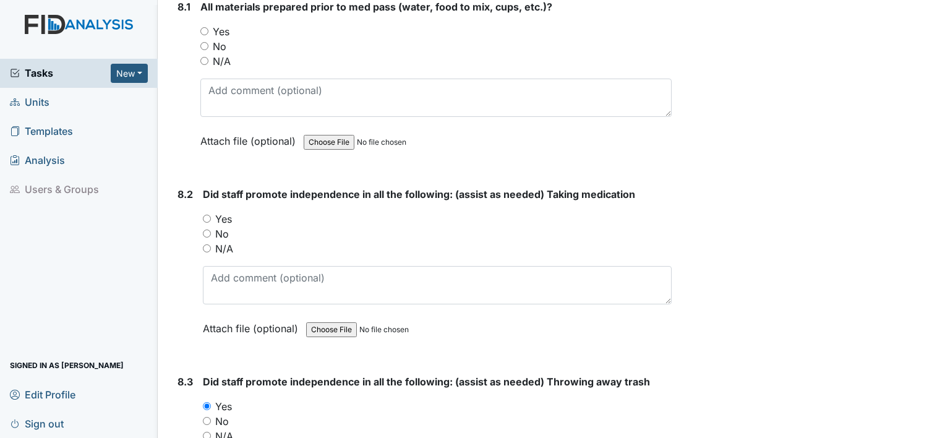
scroll to position [9924, 0]
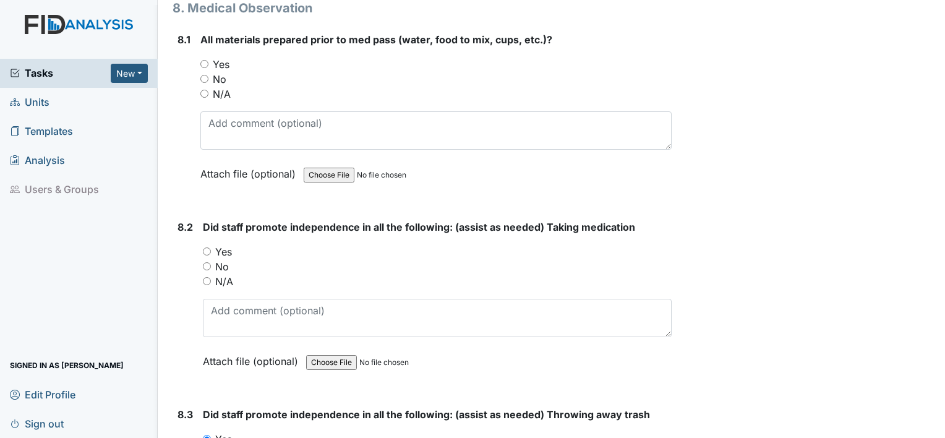
click at [205, 247] on input "Yes" at bounding box center [207, 251] width 8 height 8
radio input "true"
click at [205, 60] on input "Yes" at bounding box center [204, 64] width 8 height 8
radio input "true"
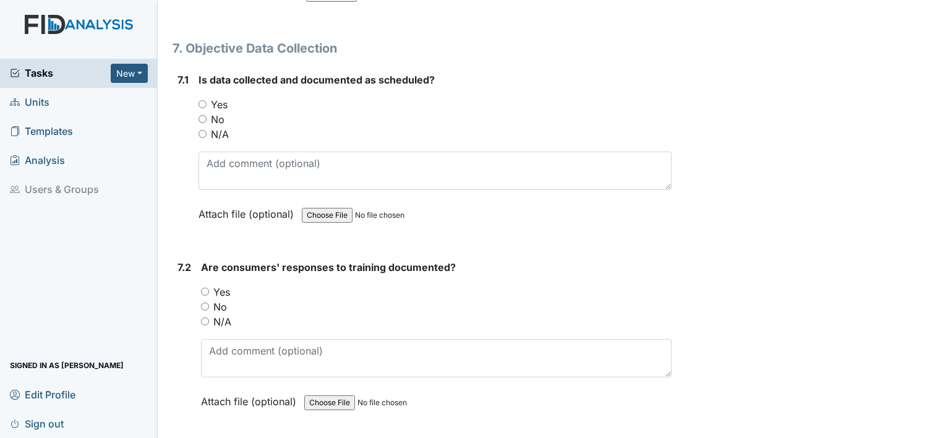
scroll to position [9302, 0]
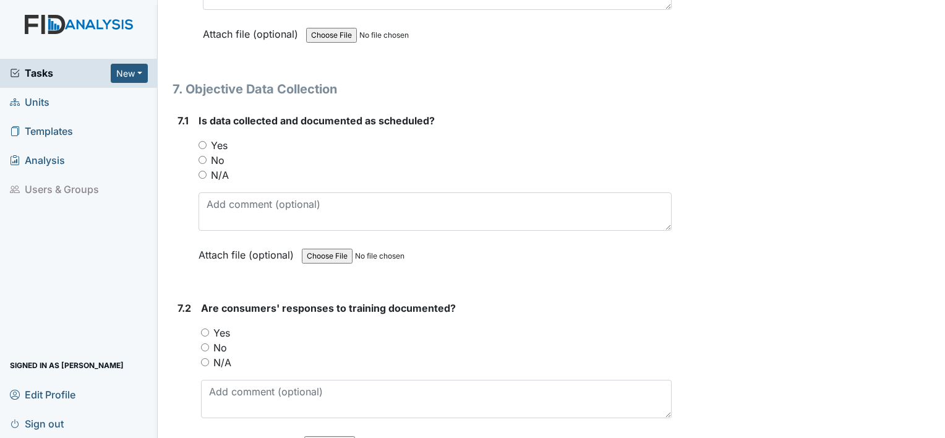
click at [199, 141] on input "Yes" at bounding box center [202, 145] width 8 height 8
radio input "true"
click at [201, 328] on input "Yes" at bounding box center [205, 332] width 8 height 8
radio input "true"
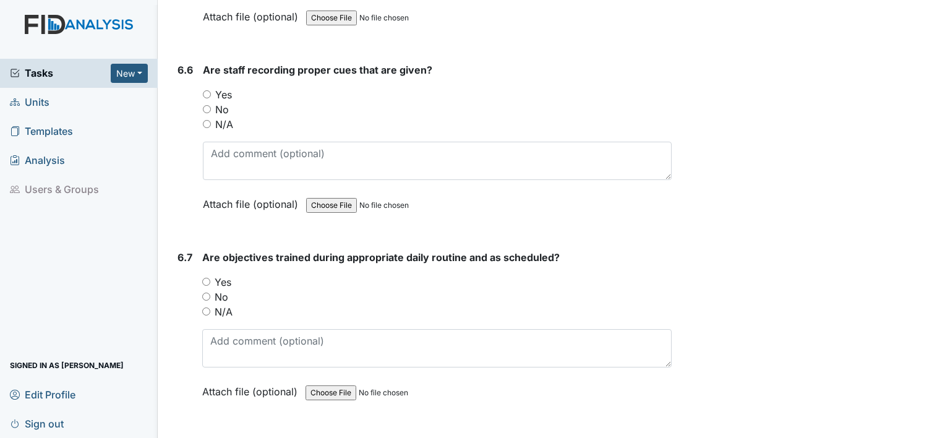
scroll to position [8770, 0]
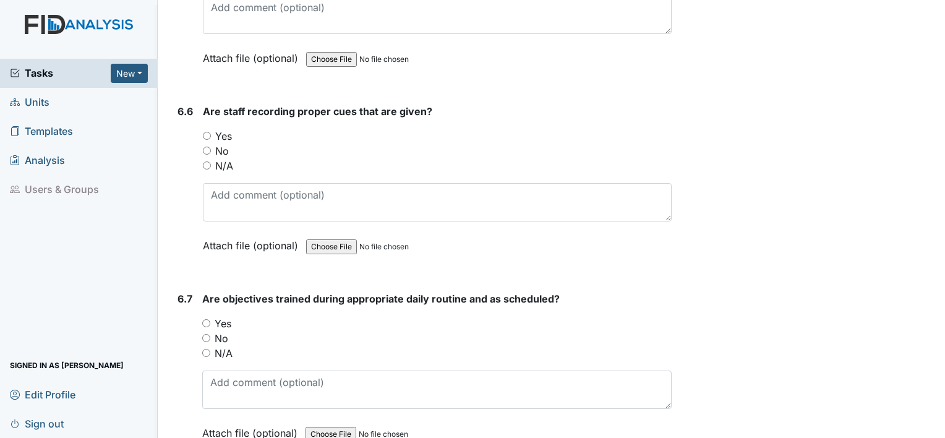
click at [208, 349] on input "N/A" at bounding box center [206, 353] width 8 height 8
radio input "true"
click at [208, 161] on input "N/A" at bounding box center [207, 165] width 8 height 8
radio input "true"
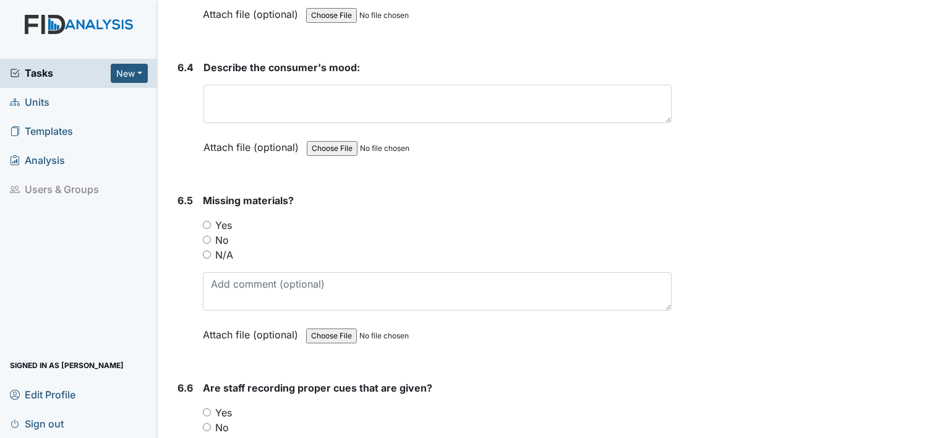
scroll to position [8445, 0]
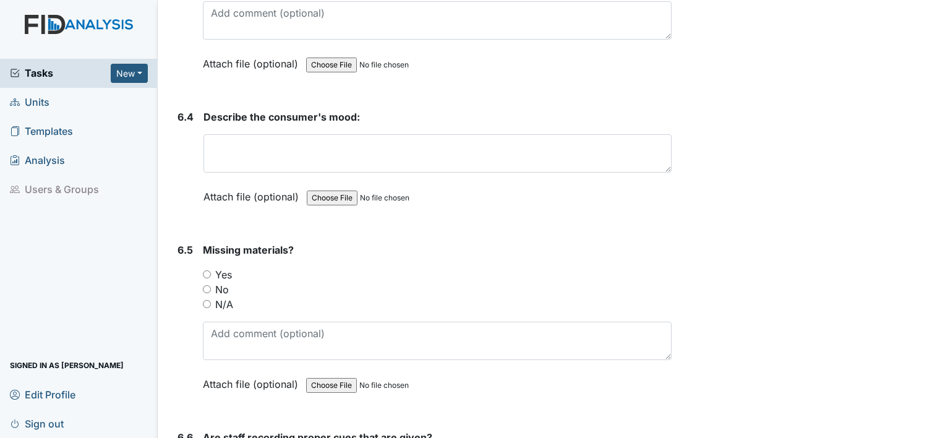
click at [203, 300] on input "N/A" at bounding box center [207, 304] width 8 height 8
radio input "true"
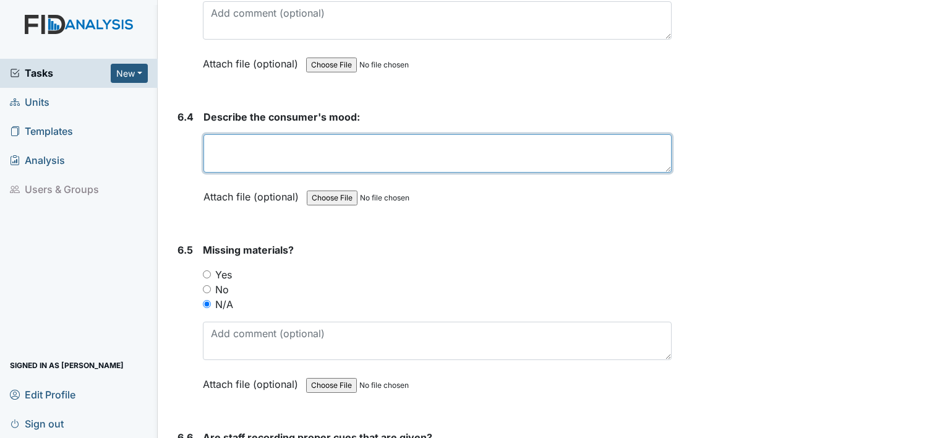
click at [262, 138] on textarea at bounding box center [437, 153] width 468 height 38
drag, startPoint x: 274, startPoint y: 124, endPoint x: 269, endPoint y: 131, distance: 8.8
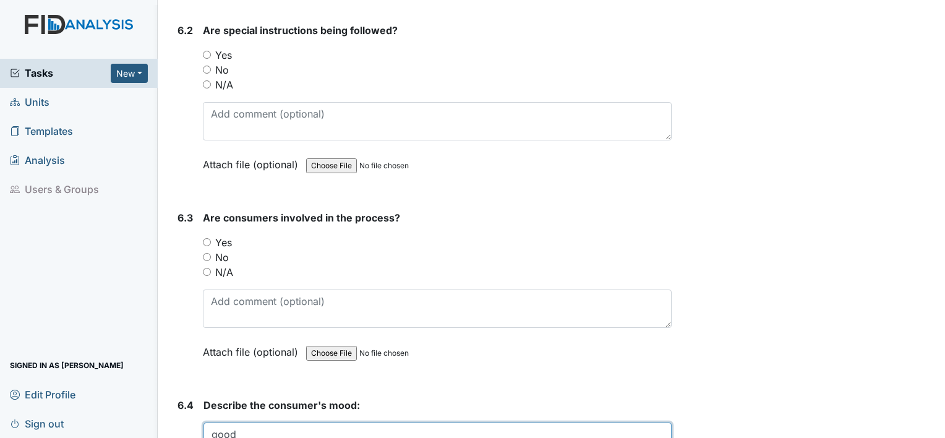
scroll to position [8082, 0]
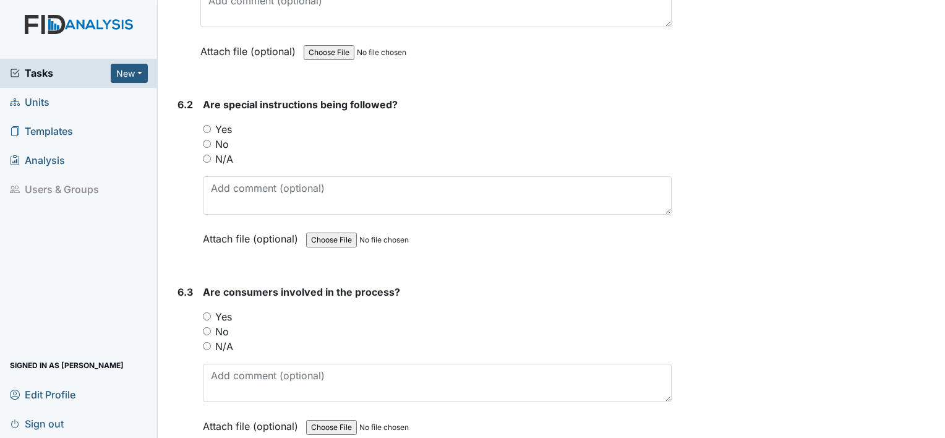
type textarea "good"
click at [206, 312] on input "Yes" at bounding box center [207, 316] width 8 height 8
radio input "true"
click at [205, 155] on input "N/A" at bounding box center [207, 159] width 8 height 8
radio input "true"
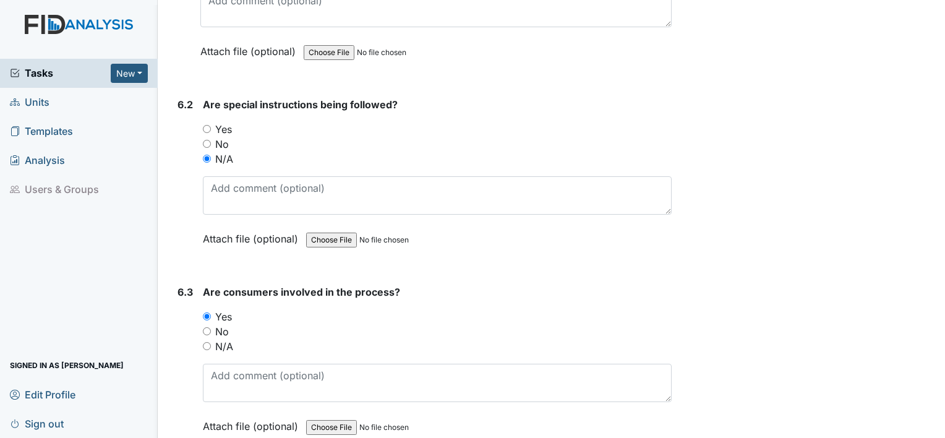
click at [207, 342] on input "N/A" at bounding box center [207, 346] width 8 height 8
radio input "true"
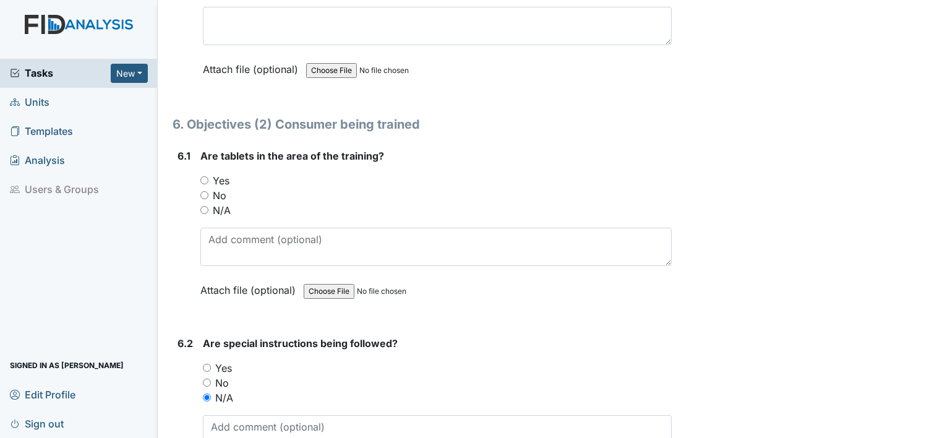
scroll to position [7798, 0]
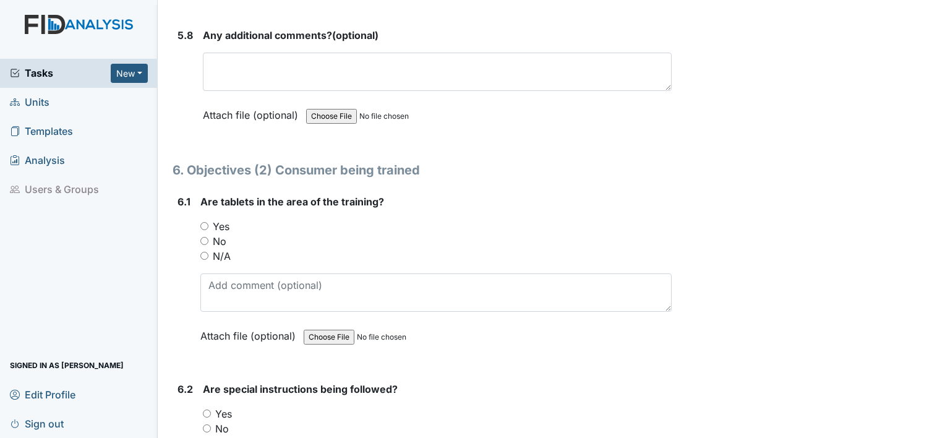
click at [201, 252] on input "N/A" at bounding box center [204, 256] width 8 height 8
radio input "true"
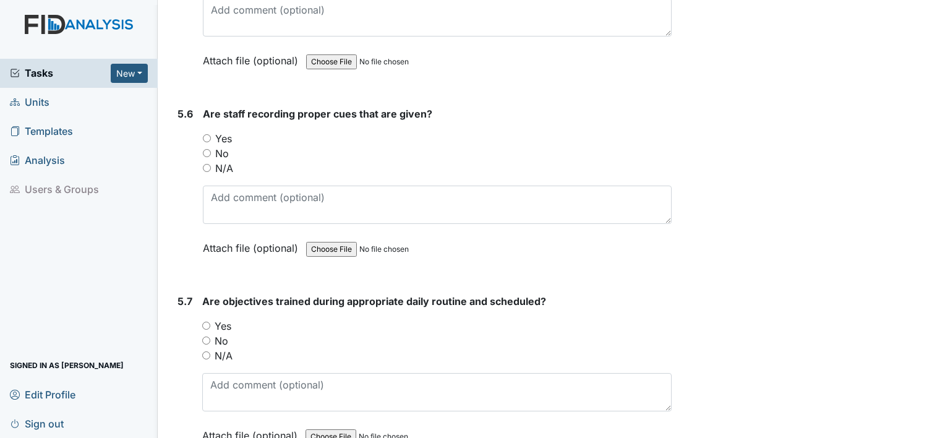
scroll to position [7341, 0]
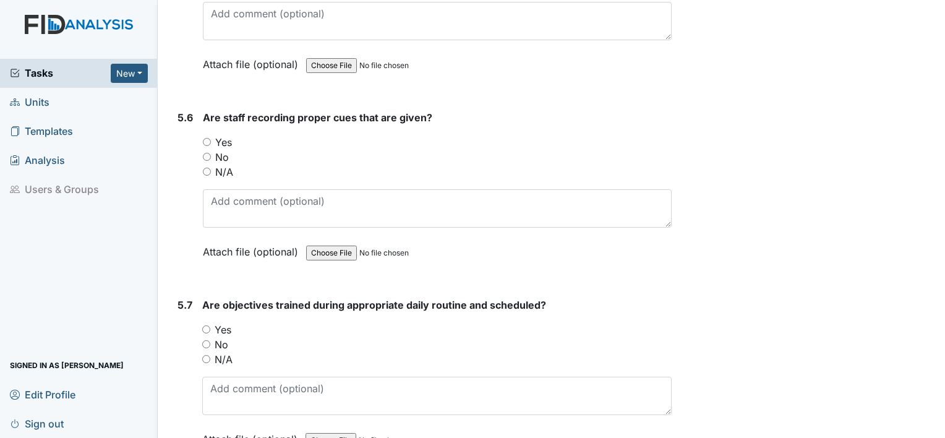
click at [205, 355] on input "N/A" at bounding box center [206, 359] width 8 height 8
radio input "true"
click at [206, 168] on input "N/A" at bounding box center [207, 172] width 8 height 8
radio input "true"
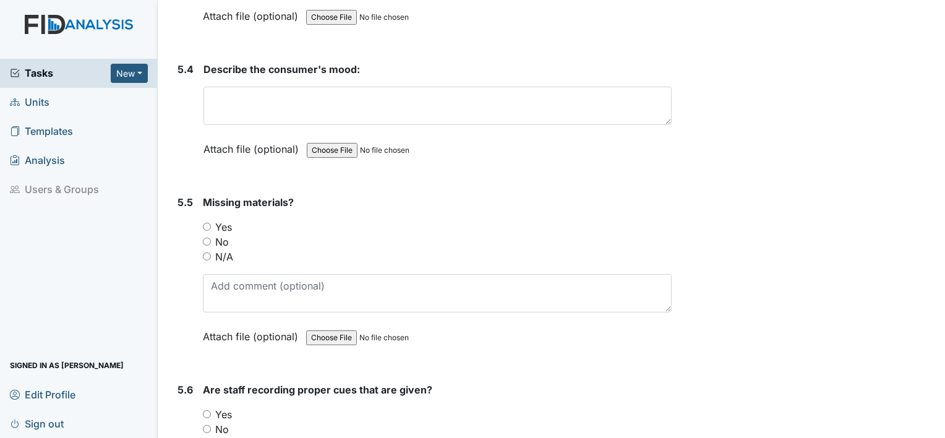
scroll to position [7057, 0]
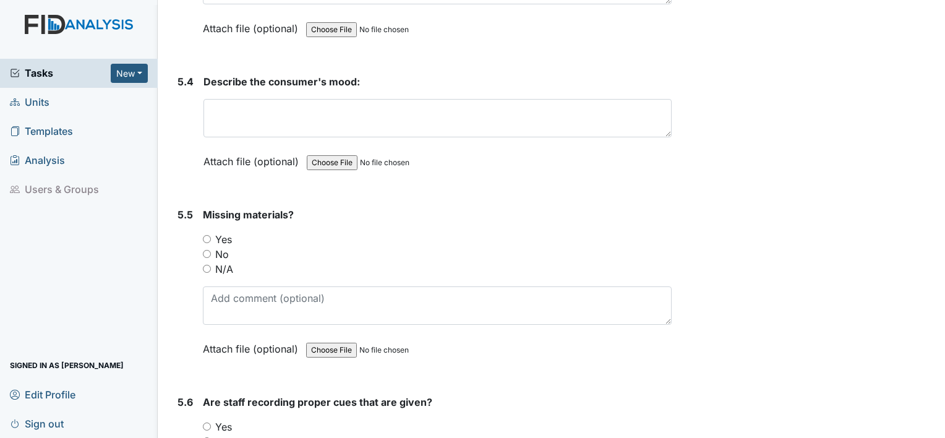
click at [208, 265] on input "N/A" at bounding box center [207, 269] width 8 height 8
radio input "true"
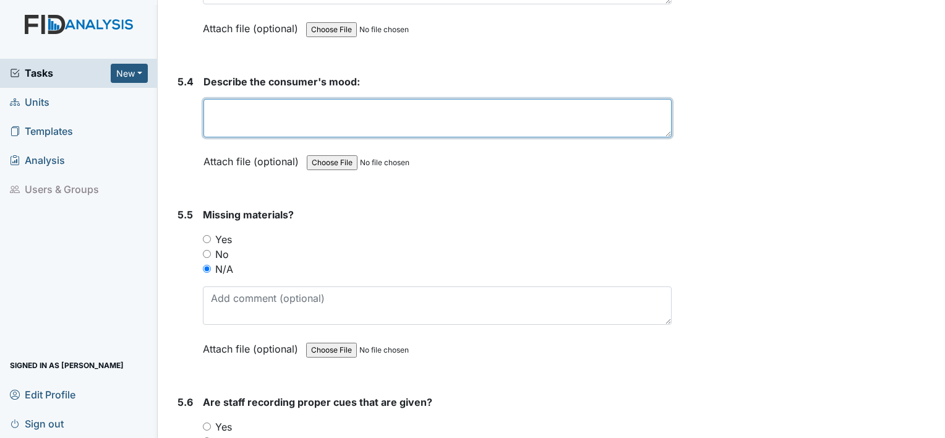
click at [257, 107] on textarea at bounding box center [437, 118] width 468 height 38
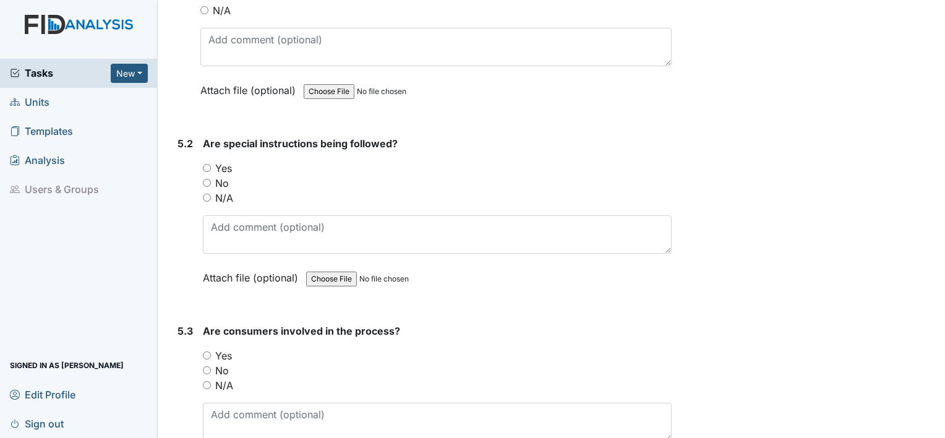
scroll to position [6616, 0]
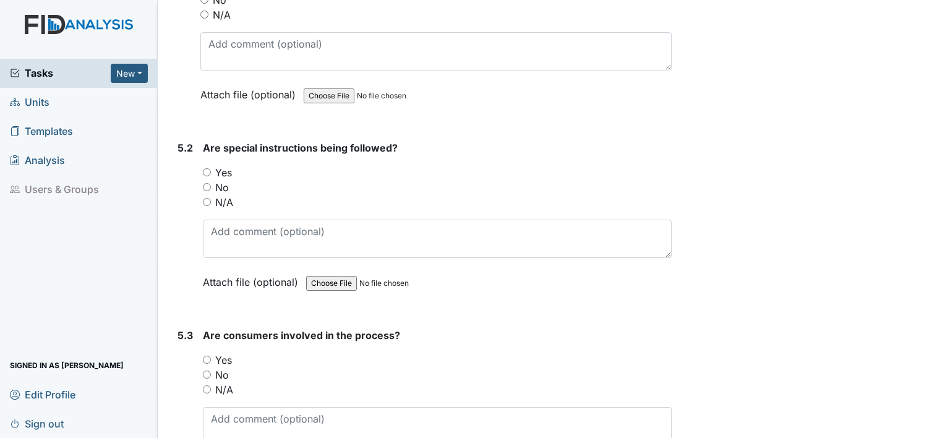
type textarea "good"
click at [205, 385] on input "N/A" at bounding box center [207, 389] width 8 height 8
radio input "true"
click at [206, 198] on input "N/A" at bounding box center [207, 202] width 8 height 8
radio input "true"
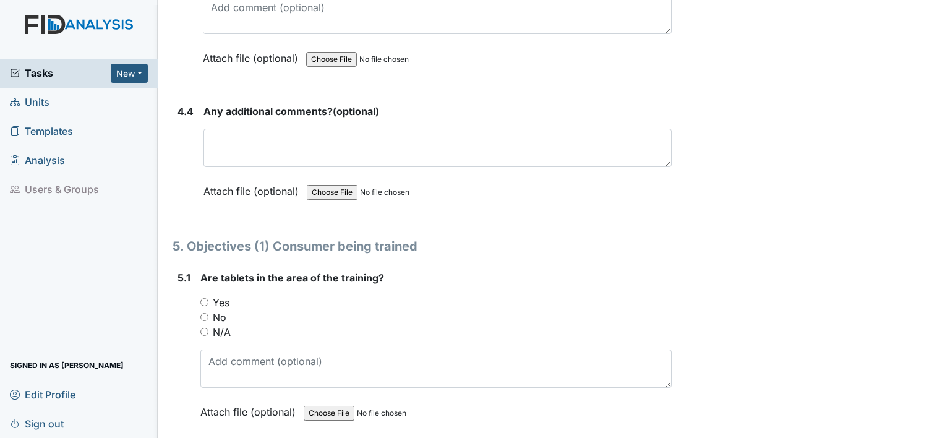
scroll to position [6258, 0]
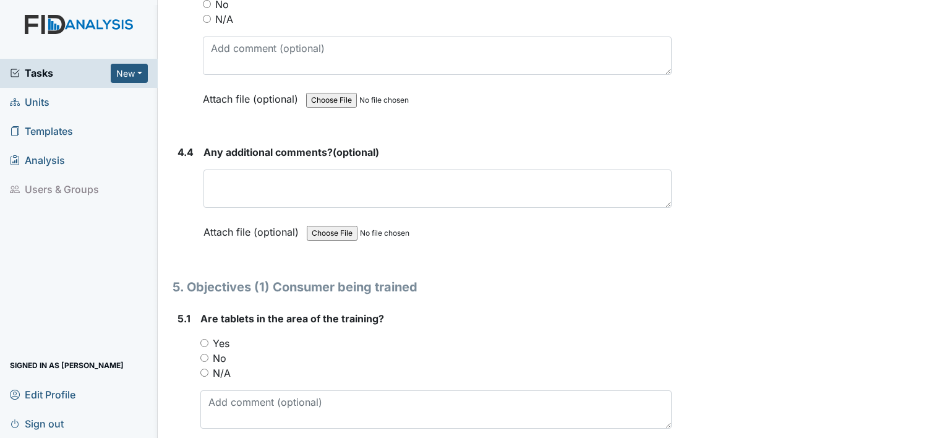
click at [204, 368] on input "N/A" at bounding box center [204, 372] width 8 height 8
radio input "true"
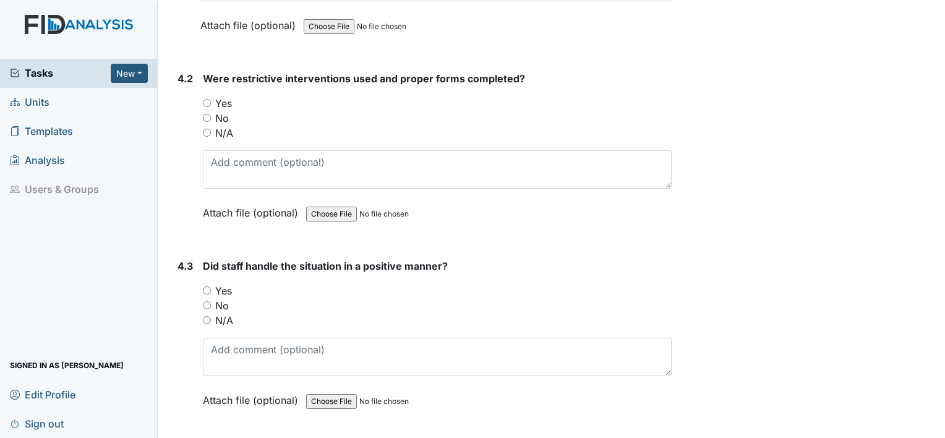
scroll to position [5887, 0]
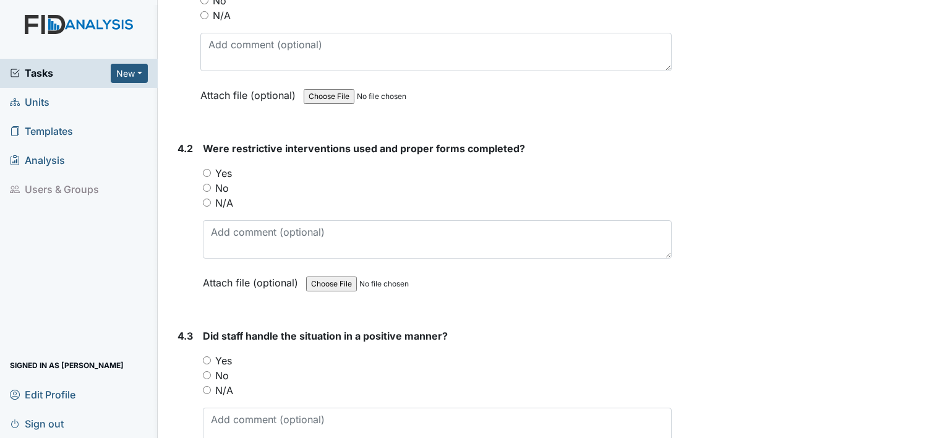
click at [207, 386] on input "N/A" at bounding box center [207, 390] width 8 height 8
radio input "true"
drag, startPoint x: 205, startPoint y: 181, endPoint x: 226, endPoint y: 229, distance: 52.6
click at [205, 198] on input "N/A" at bounding box center [207, 202] width 8 height 8
radio input "true"
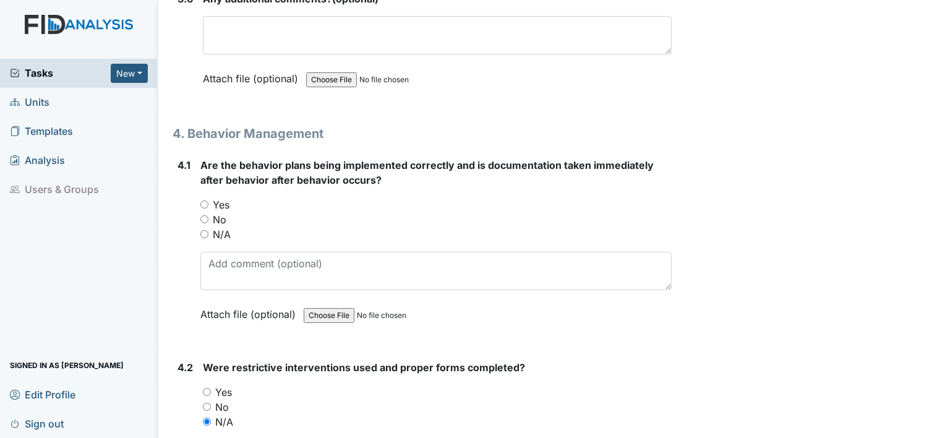
scroll to position [5606, 0]
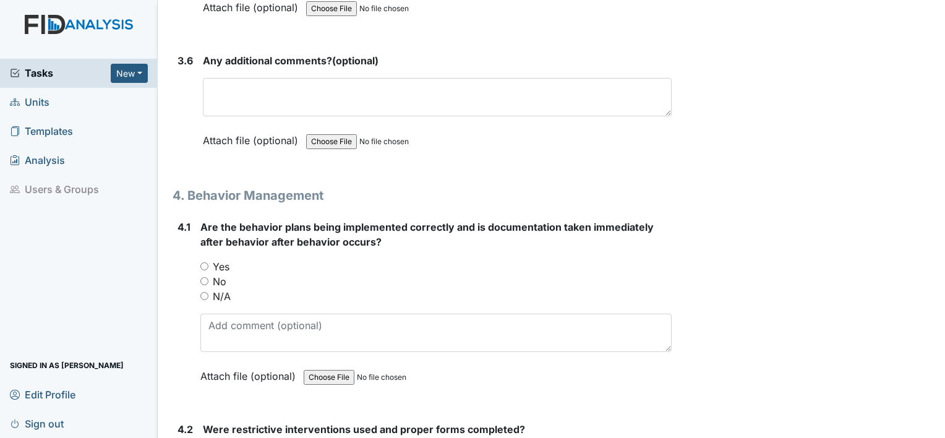
click at [200, 292] on input "N/A" at bounding box center [204, 296] width 8 height 8
radio input "true"
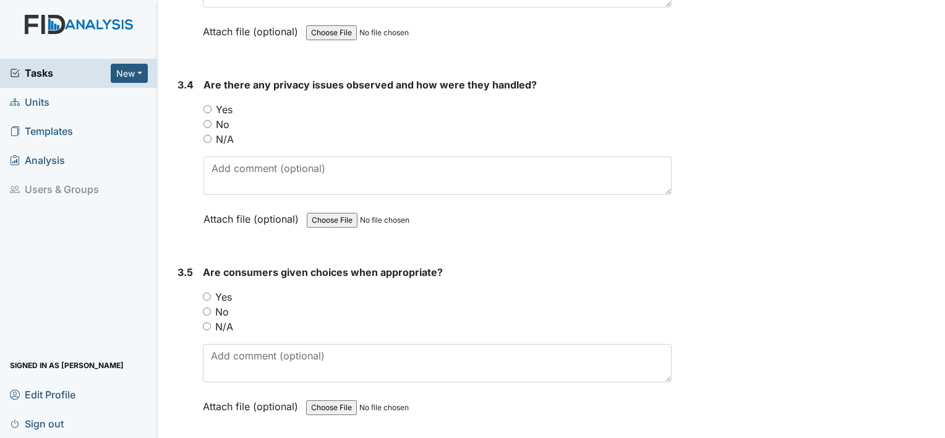
scroll to position [5179, 0]
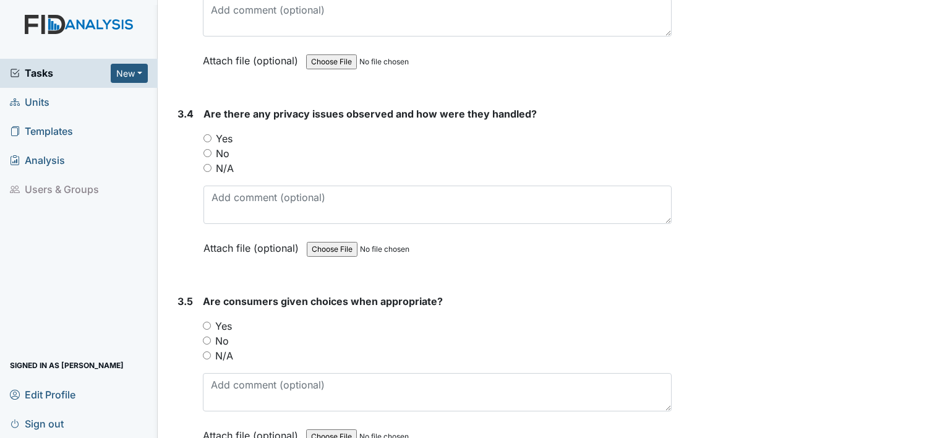
click at [935, 8] on main "Inspection: Random Inspection for Evening ID: #00011367 Open Autosaving... Loca…" at bounding box center [551, 219] width 787 height 438
click at [207, 321] on input "Yes" at bounding box center [207, 325] width 8 height 8
radio input "true"
click at [207, 149] on input "No" at bounding box center [207, 153] width 8 height 8
radio input "true"
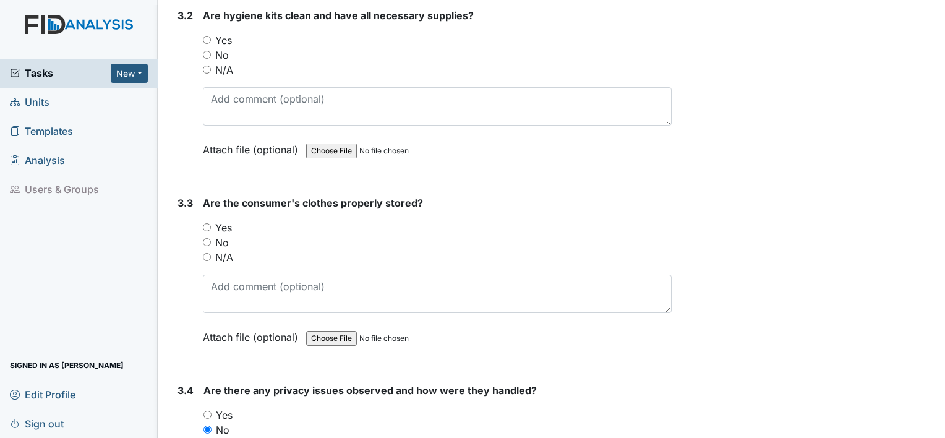
scroll to position [4878, 0]
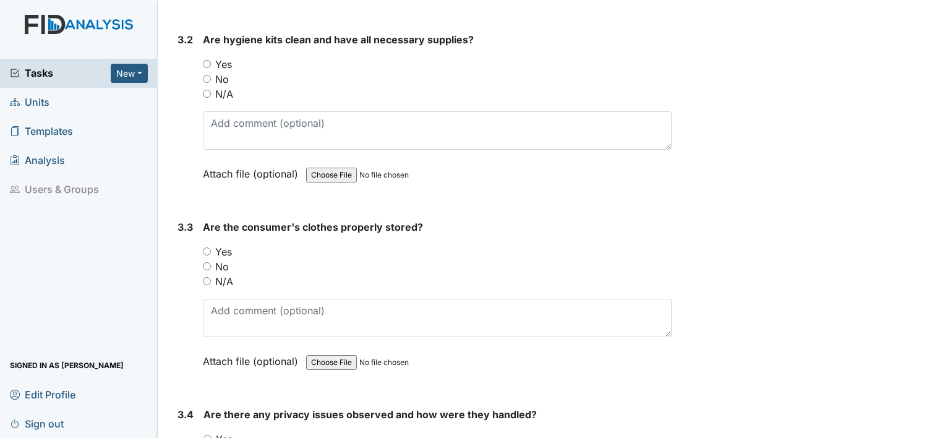
drag, startPoint x: 934, startPoint y: 6, endPoint x: 337, endPoint y: 139, distance: 611.9
click at [934, 6] on main "Inspection: Random Inspection for Evening ID: #00011367 Open Autosaving... Loca…" at bounding box center [551, 219] width 787 height 438
click at [205, 247] on input "Yes" at bounding box center [207, 251] width 8 height 8
radio input "true"
click at [208, 60] on input "Yes" at bounding box center [207, 64] width 8 height 8
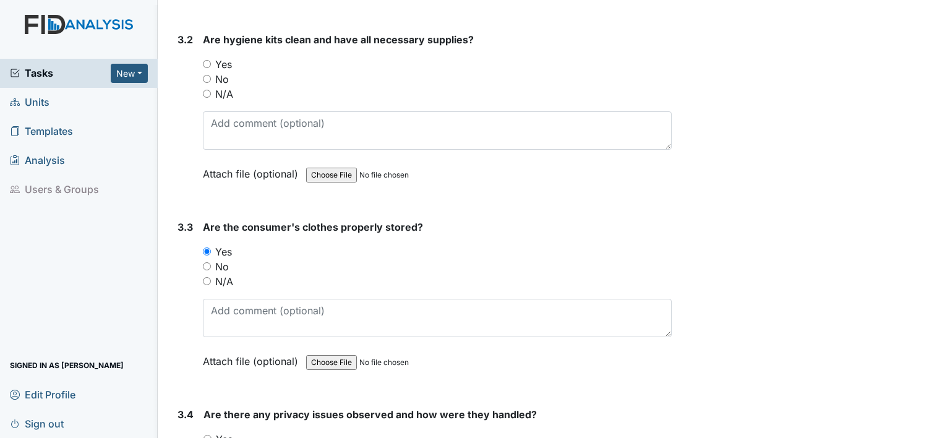
radio input "true"
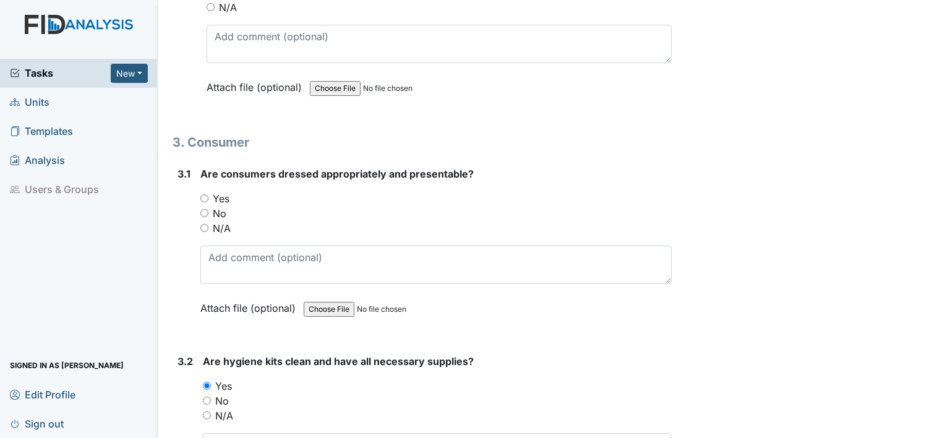
scroll to position [4523, 0]
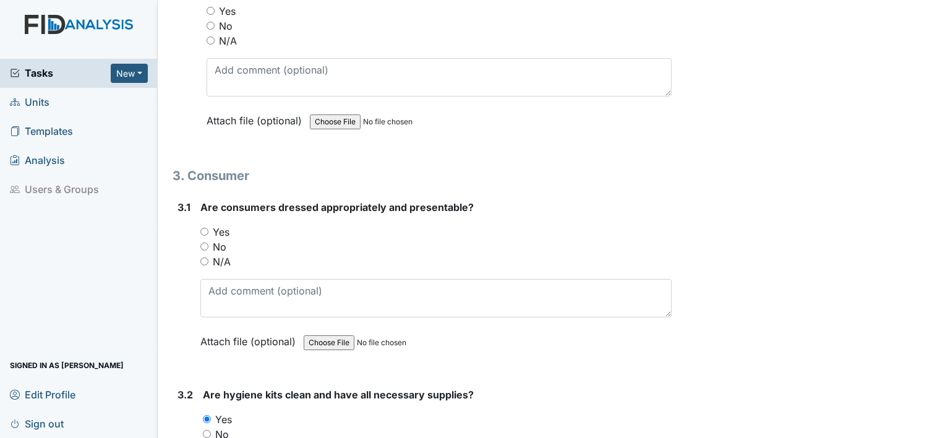
click at [198, 214] on div "3.1 Are consumers dressed appropriately and presentable? You must select one of…" at bounding box center [421, 284] width 499 height 168
click at [204, 227] on input "Yes" at bounding box center [204, 231] width 8 height 8
radio input "true"
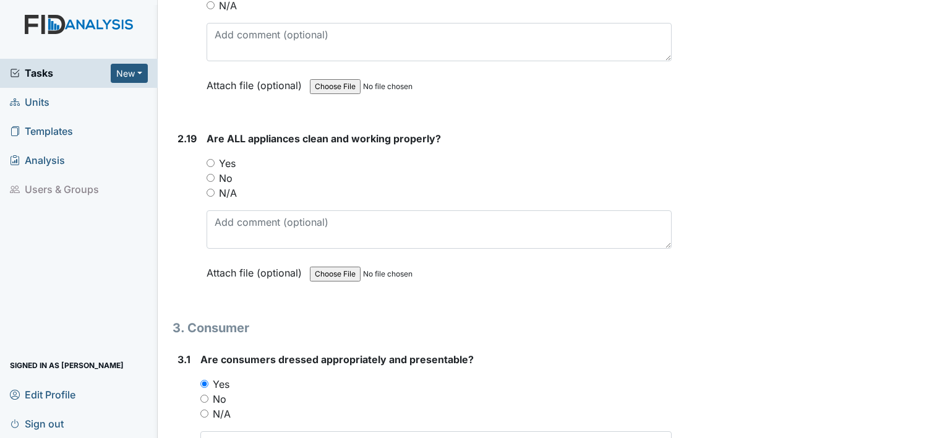
scroll to position [4301, 0]
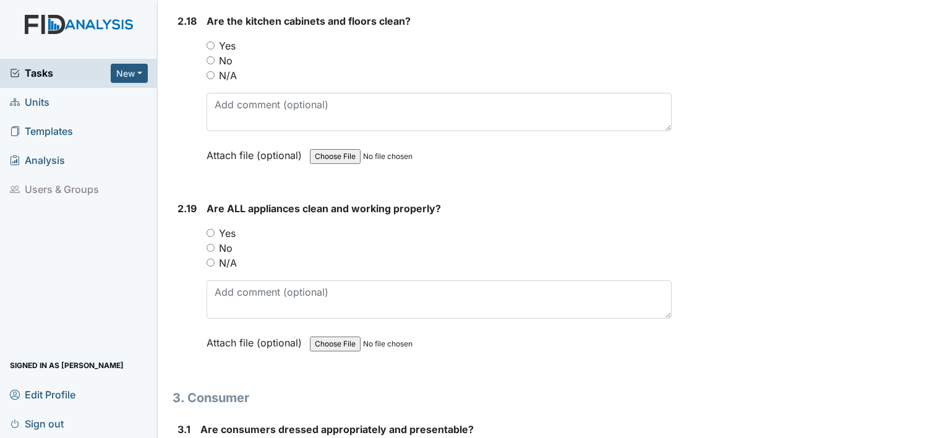
click at [213, 41] on input "Yes" at bounding box center [210, 45] width 8 height 8
radio input "true"
click at [210, 229] on input "Yes" at bounding box center [210, 233] width 8 height 8
radio input "true"
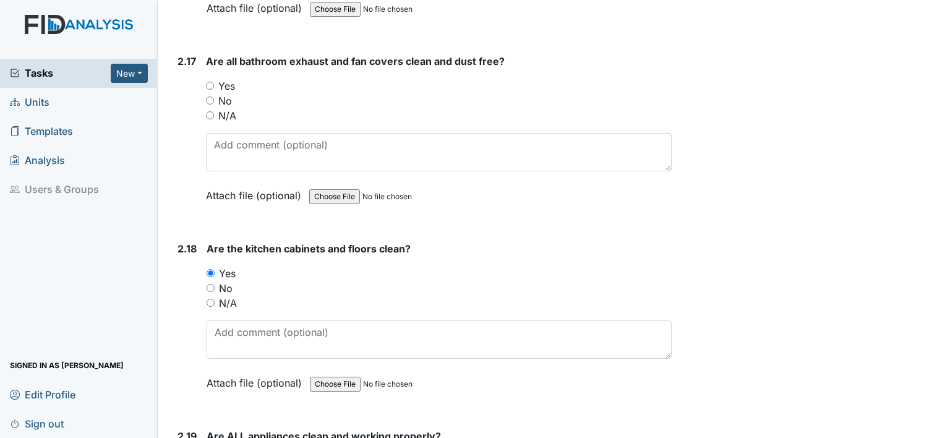
click at [210, 82] on input "Yes" at bounding box center [210, 86] width 8 height 8
radio input "true"
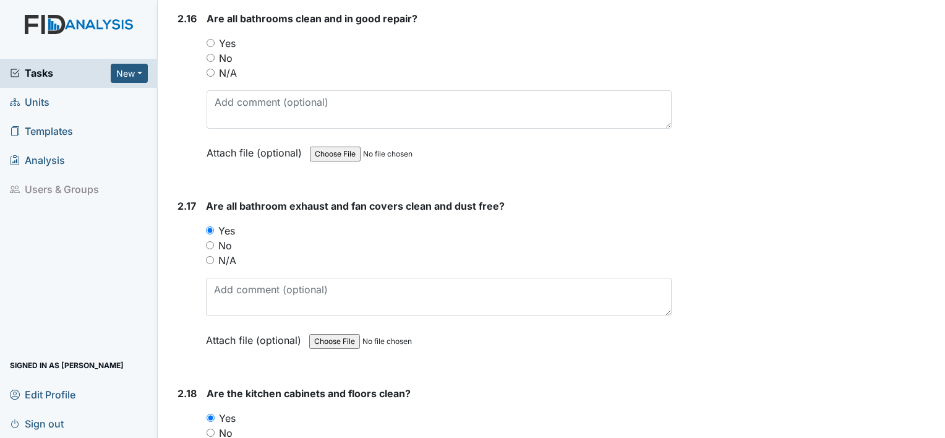
scroll to position [3744, 0]
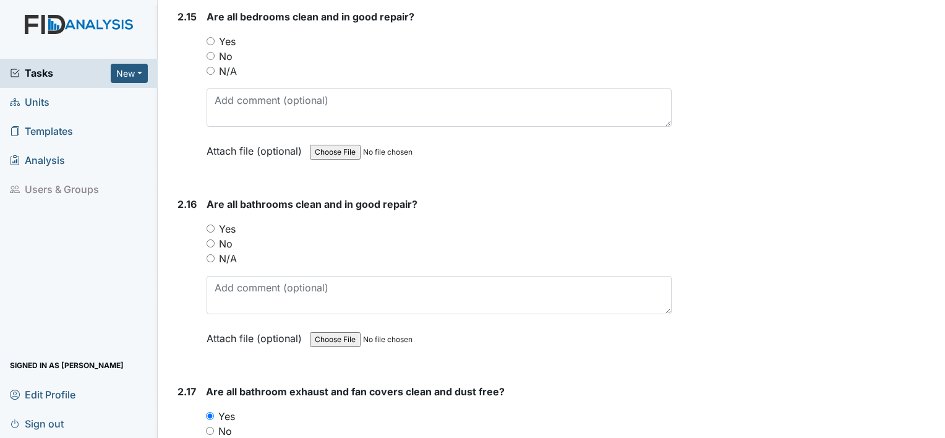
click at [208, 224] on input "Yes" at bounding box center [210, 228] width 8 height 8
radio input "true"
click at [208, 37] on input "Yes" at bounding box center [210, 41] width 8 height 8
radio input "true"
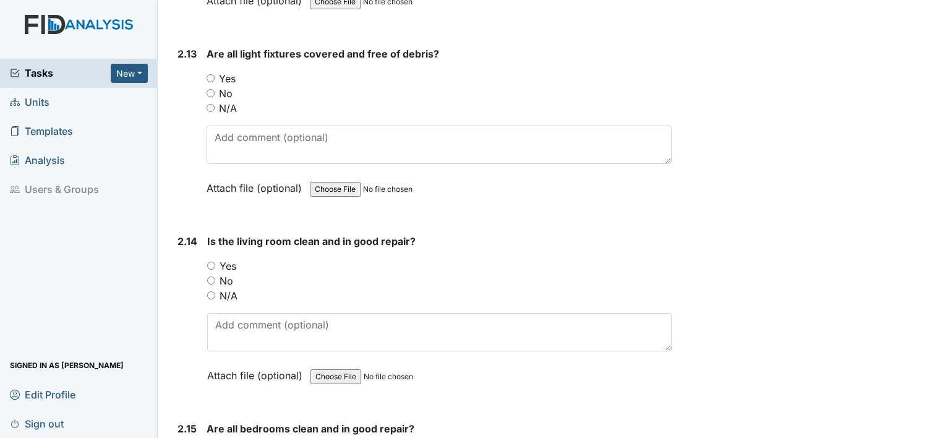
scroll to position [3328, 0]
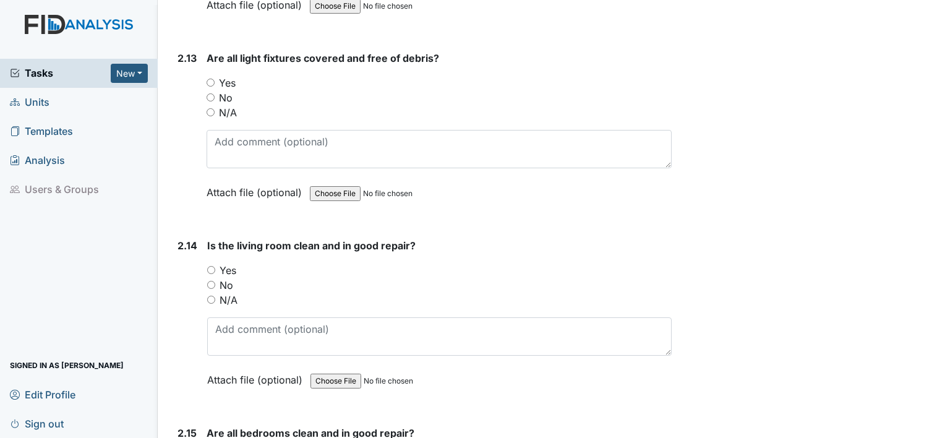
click at [213, 266] on input "Yes" at bounding box center [211, 270] width 8 height 8
radio input "true"
click at [213, 79] on input "Yes" at bounding box center [210, 83] width 8 height 8
radio input "true"
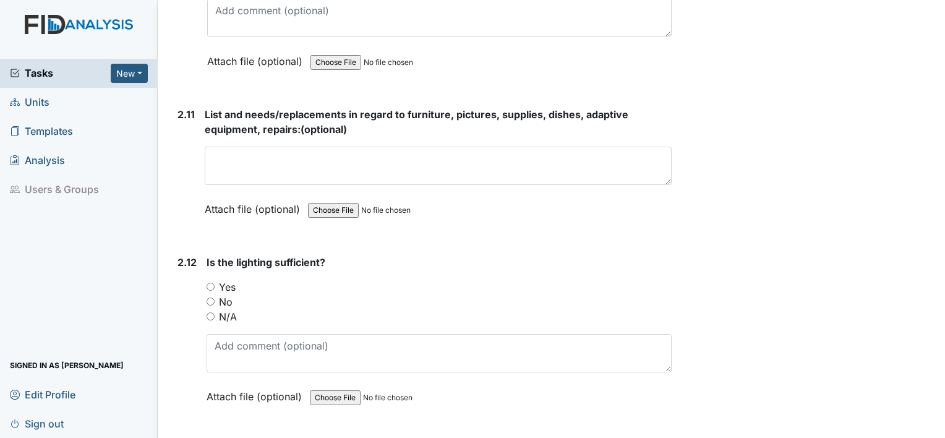
scroll to position [2915, 0]
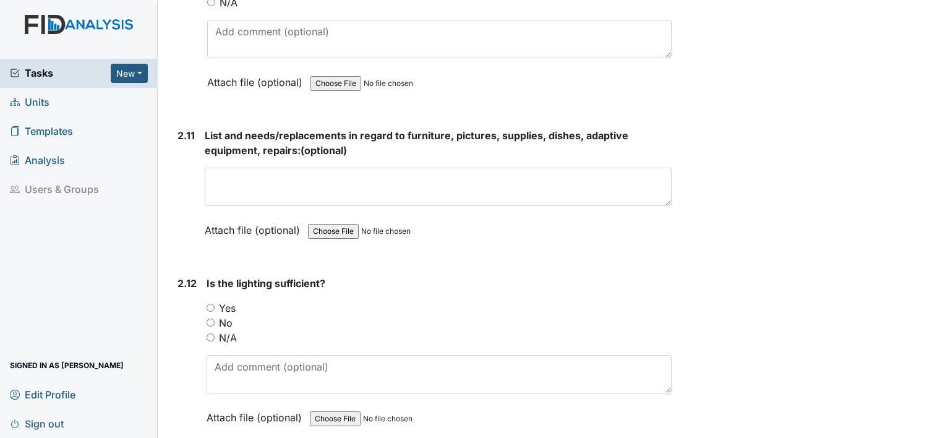
click at [213, 304] on input "Yes" at bounding box center [210, 308] width 8 height 8
radio input "true"
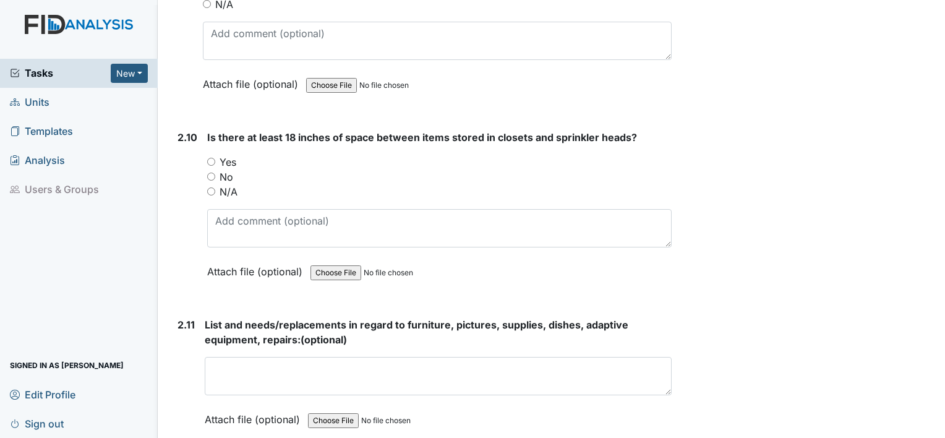
scroll to position [2714, 0]
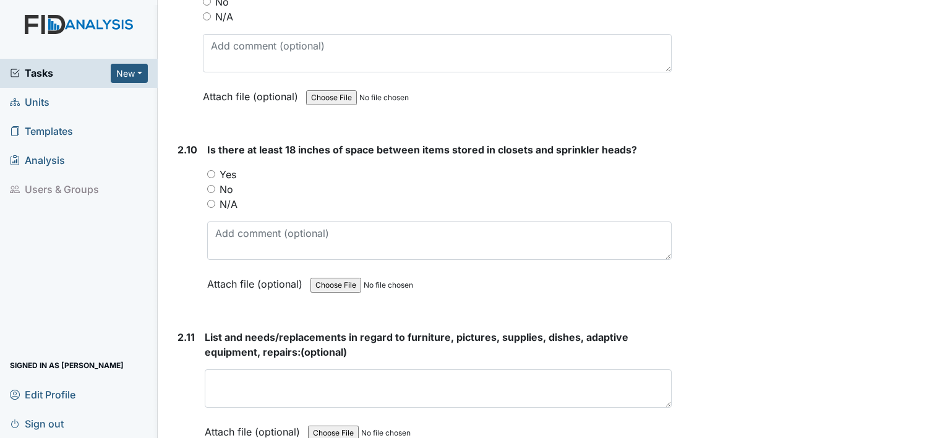
click at [211, 185] on input "No" at bounding box center [211, 189] width 8 height 8
radio input "true"
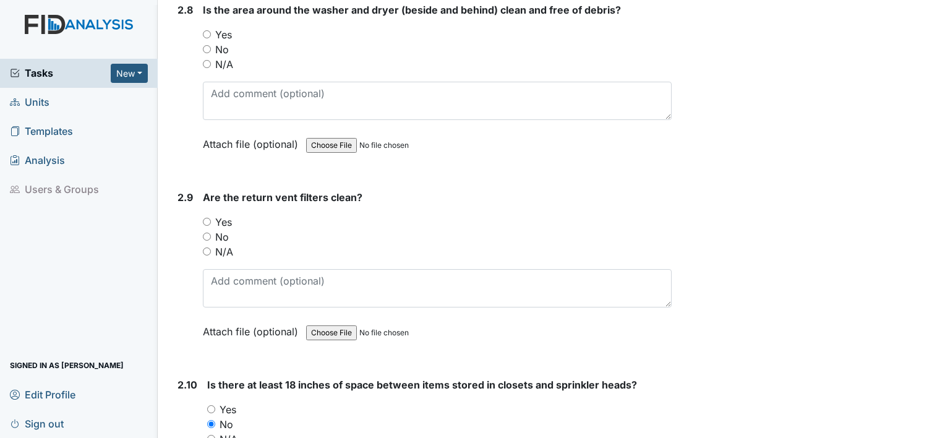
scroll to position [2417, 0]
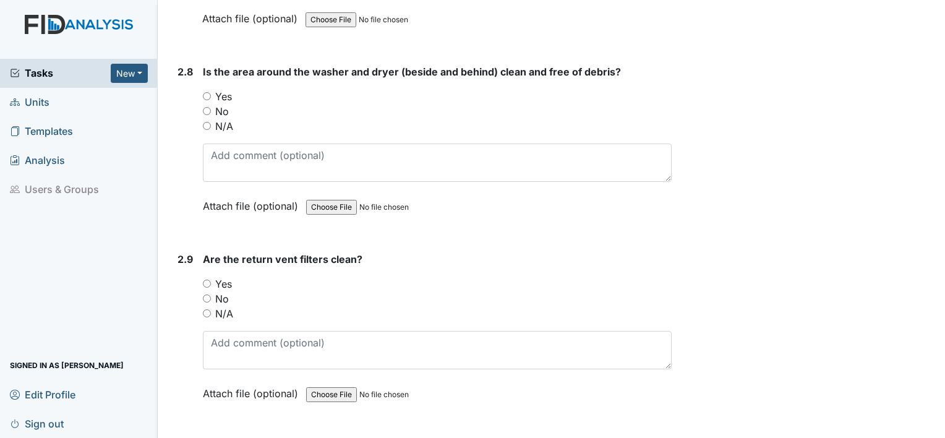
click at [208, 279] on input "Yes" at bounding box center [207, 283] width 8 height 8
radio input "true"
click at [205, 92] on input "Yes" at bounding box center [207, 96] width 8 height 8
radio input "true"
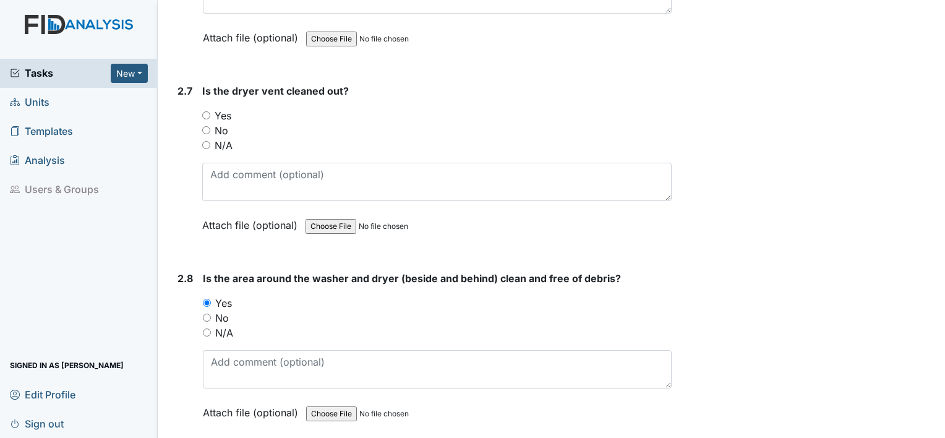
click at [203, 126] on input "No" at bounding box center [206, 130] width 8 height 8
radio input "true"
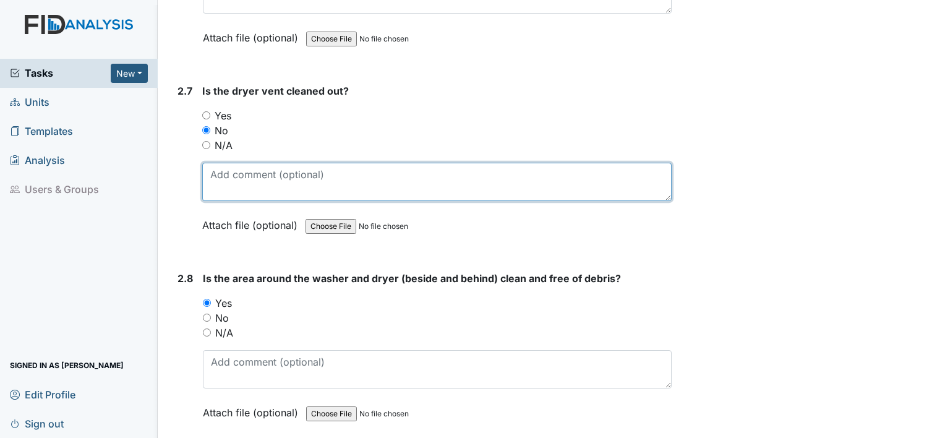
click at [252, 163] on textarea at bounding box center [436, 182] width 469 height 38
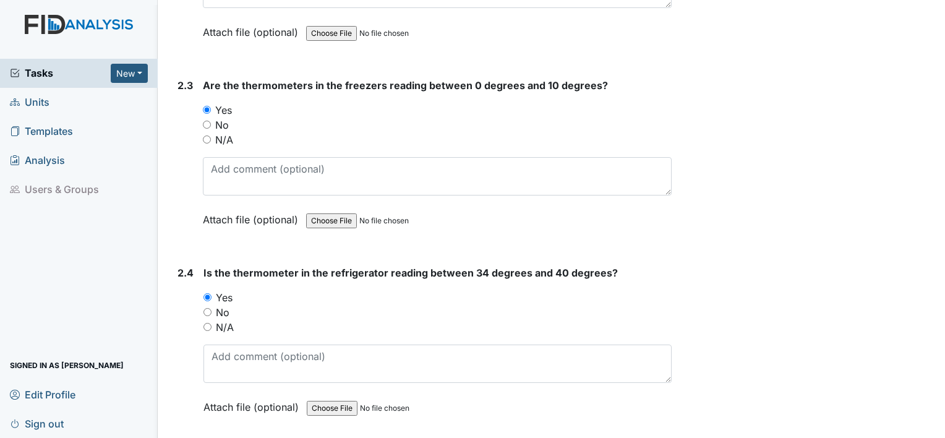
scroll to position [0, 0]
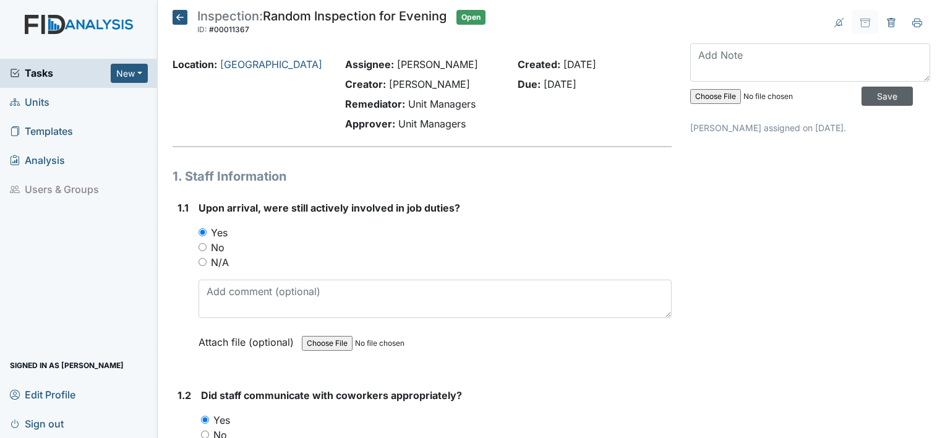
type textarea "dryer in use"
click at [875, 96] on input "Save" at bounding box center [886, 96] width 51 height 19
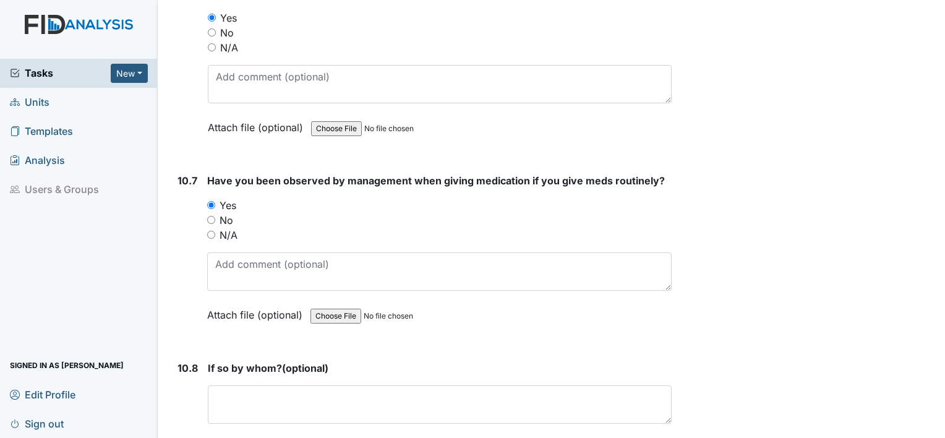
scroll to position [16645, 0]
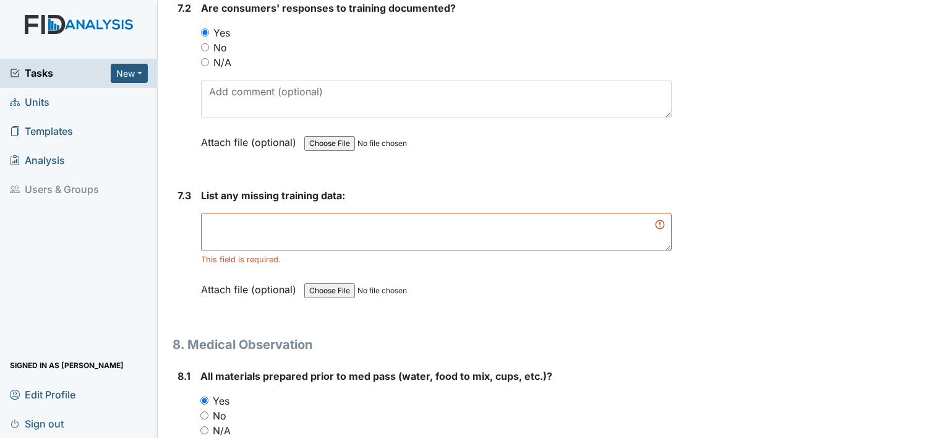
scroll to position [9532, 0]
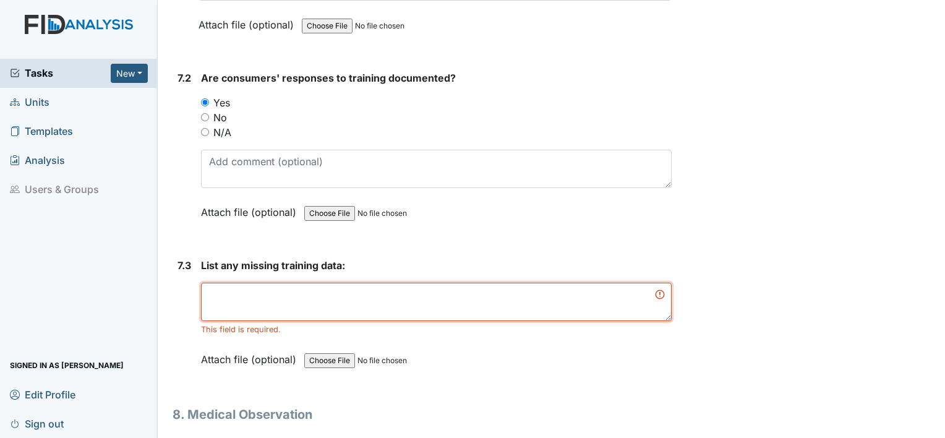
click at [459, 283] on textarea at bounding box center [436, 302] width 470 height 38
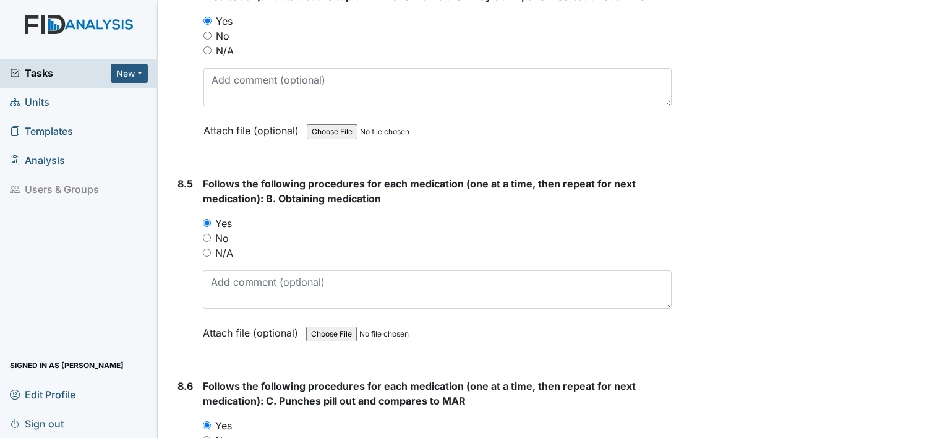
scroll to position [16645, 0]
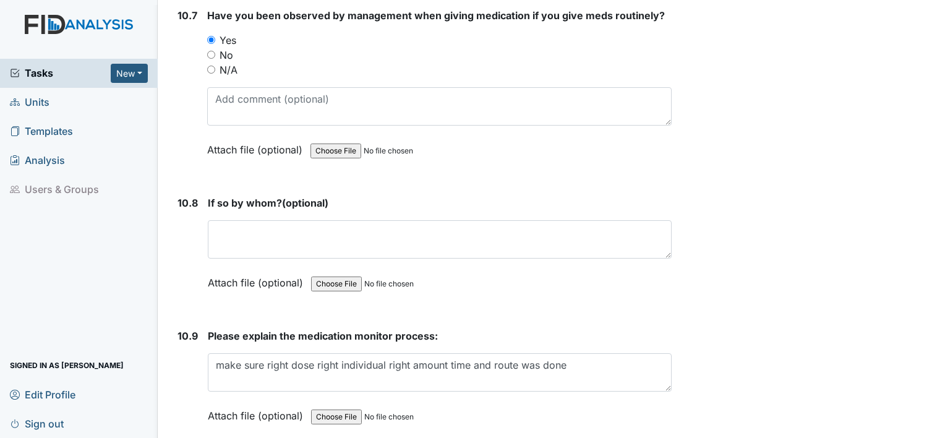
type textarea "0"
